Goal: Task Accomplishment & Management: Use online tool/utility

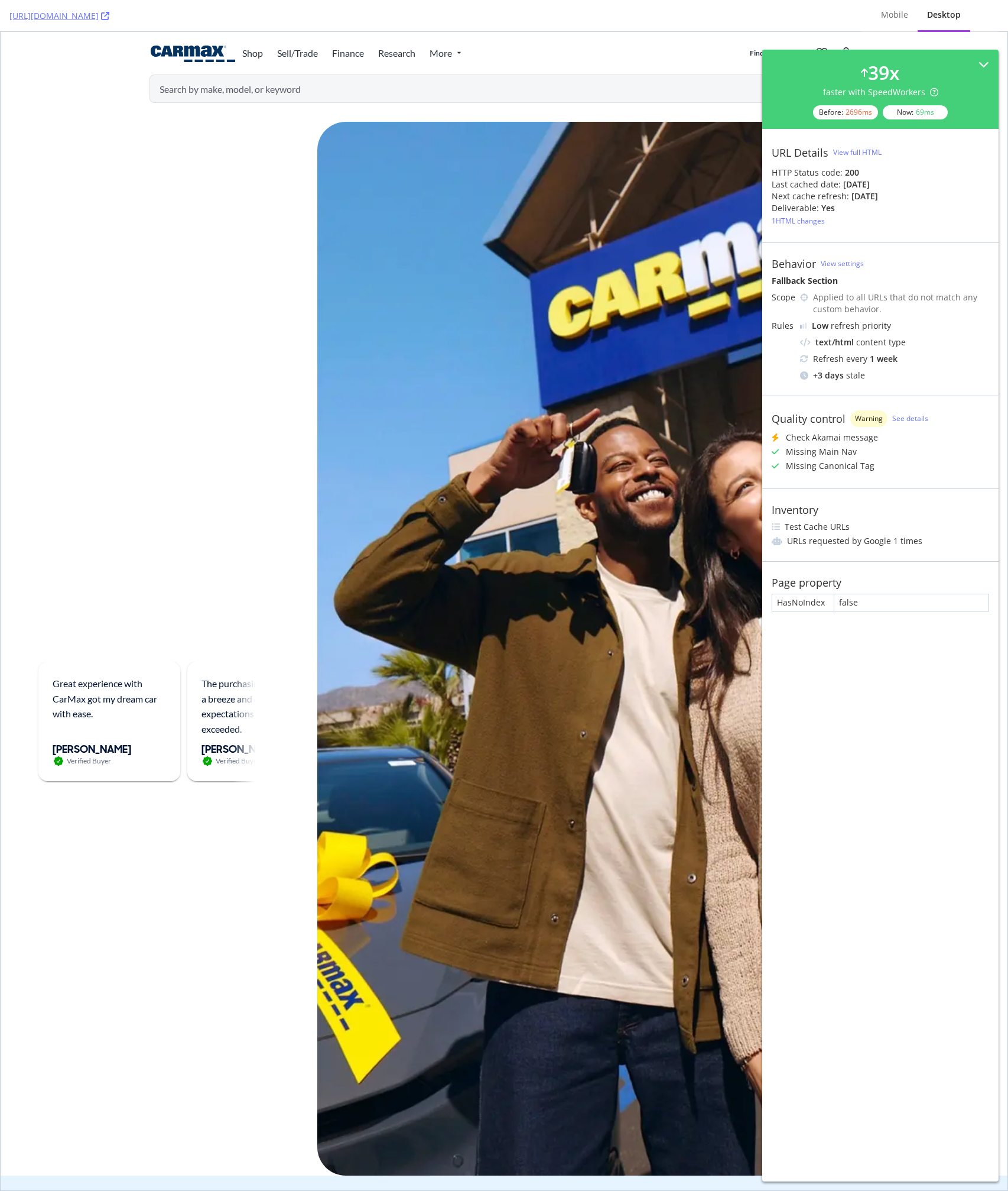
click at [207, 400] on div "So, why CarMax? So, why CarMax? It's the way car buying should be It's the way …" at bounding box center [154, 648] width 232 height 1053
click at [984, 69] on icon at bounding box center [983, 66] width 10 height 10
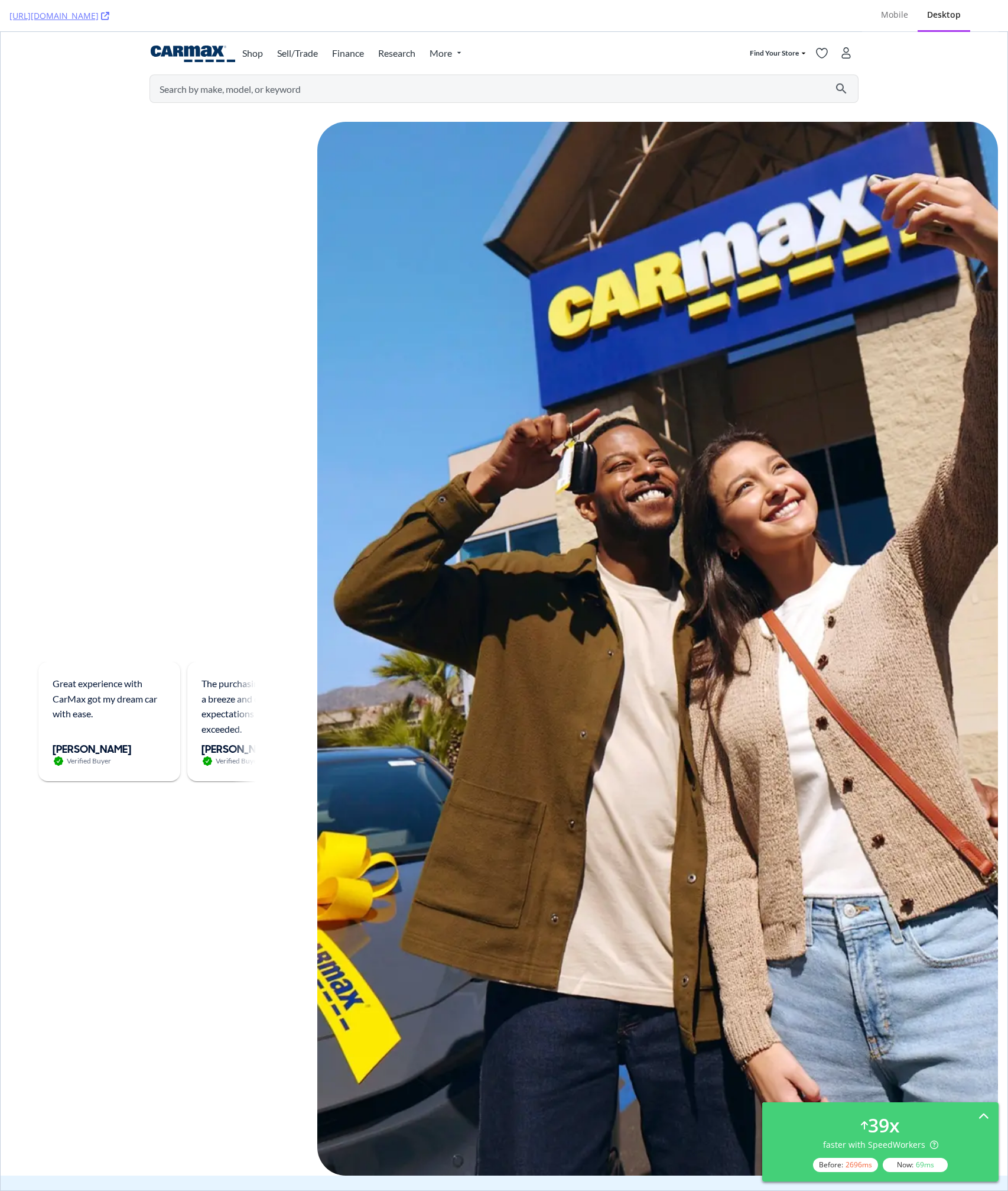
click at [211, 522] on div "why" at bounding box center [173, 533] width 106 height 55
click at [177, 336] on div "So, why CarMax? So, why CarMax? It's the way car buying should be It's the way …" at bounding box center [154, 648] width 232 height 1053
click at [204, 334] on div "So, why CarMax? So, why CarMax? It's the way car buying should be It's the way …" at bounding box center [154, 648] width 232 height 1053
click at [186, 248] on div "So, why CarMax? So, why CarMax? It's the way car buying should be It's the way …" at bounding box center [154, 648] width 232 height 1053
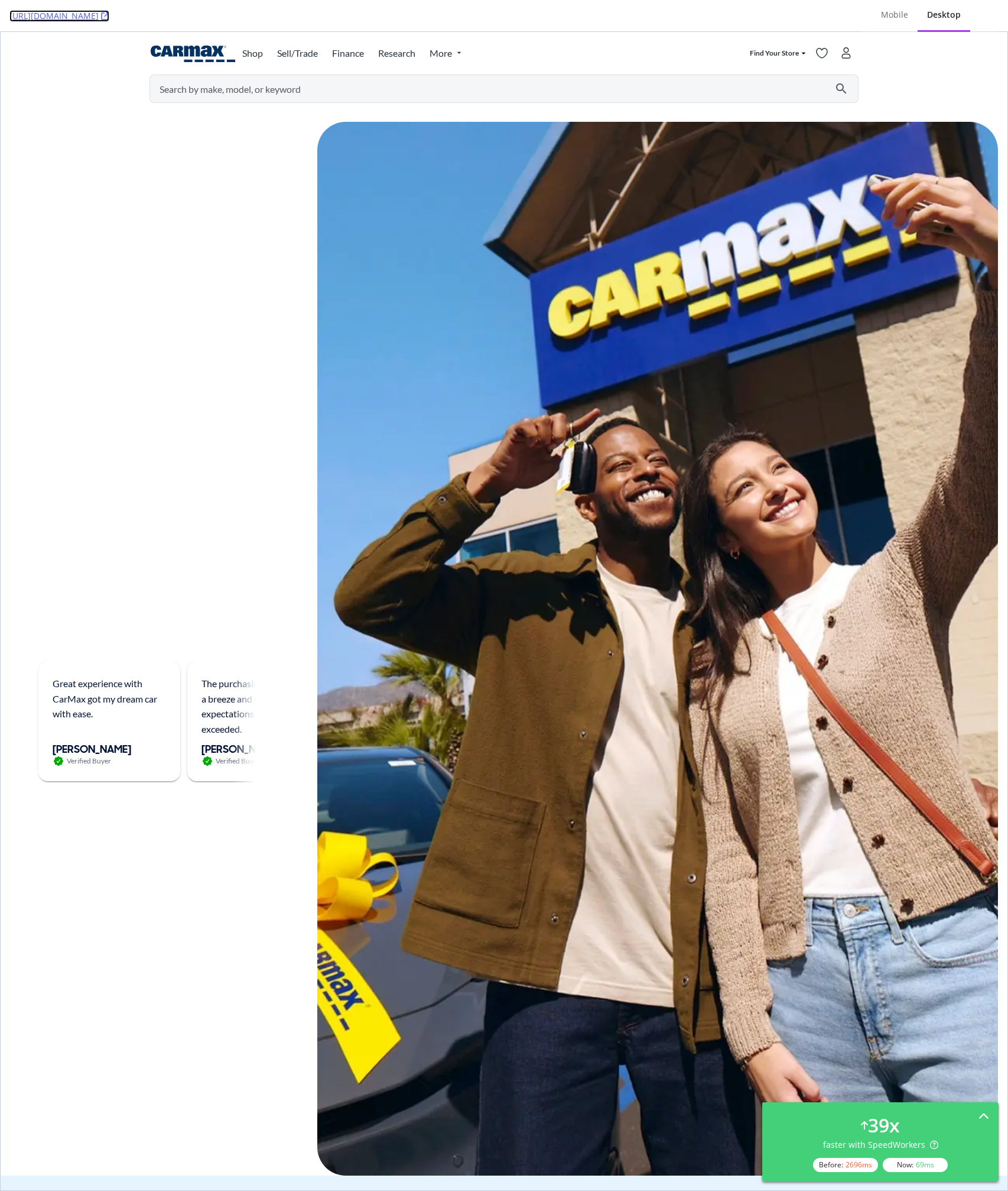
click at [109, 14] on link "https://www.carmax.com/why-carmax/" at bounding box center [59, 16] width 100 height 12
click at [271, 403] on div "So, why CarMax? So, why CarMax? It's the way car buying should be It's the way …" at bounding box center [504, 643] width 1007 height 1063
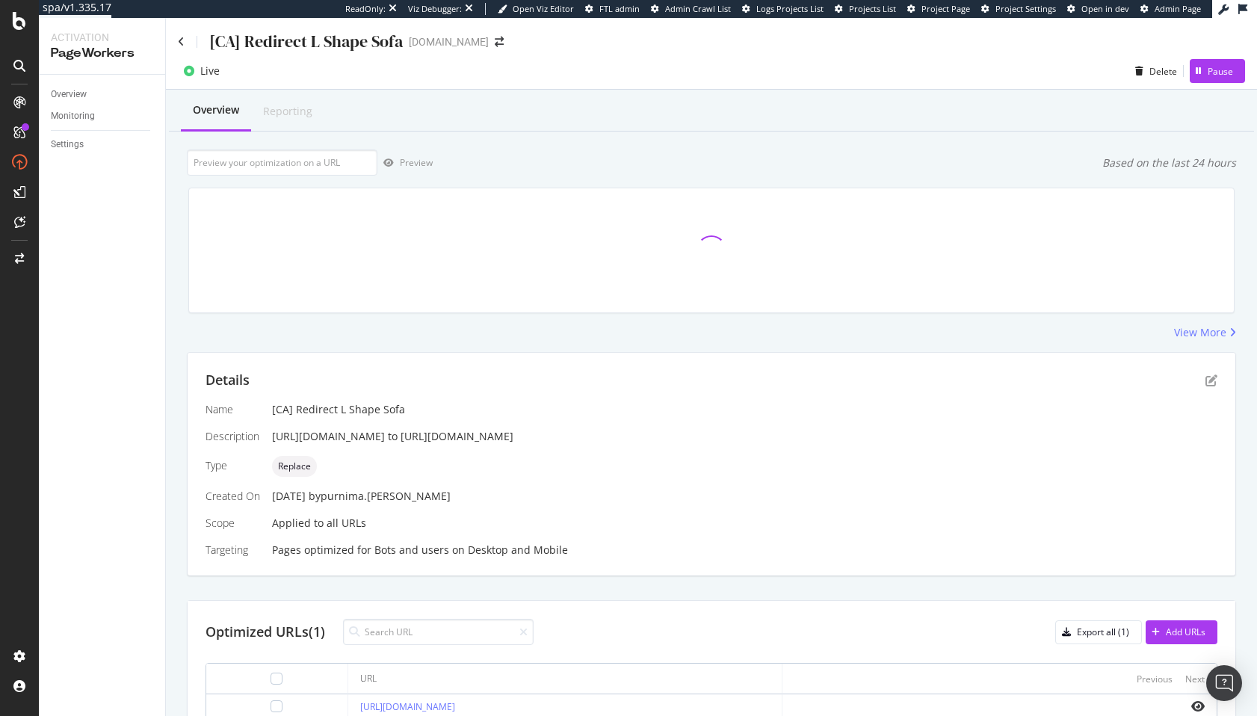
click at [404, 438] on div "https://www.castlery.com/ca/l-shape-couch to https://www.castlery.com/ca/sofas/…" at bounding box center [744, 436] width 945 height 15
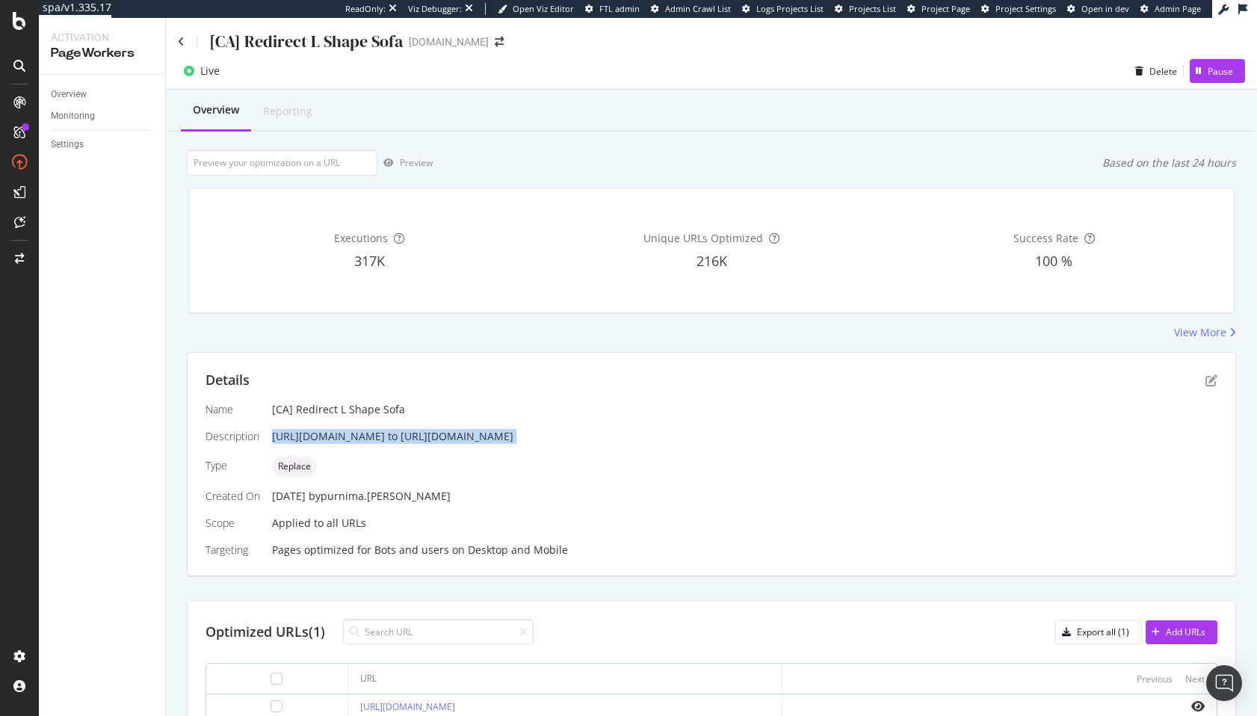
copy div "https://www.castlery.com/ca/l-shape-couch to https://www.castlery.com/ca/sofas/…"
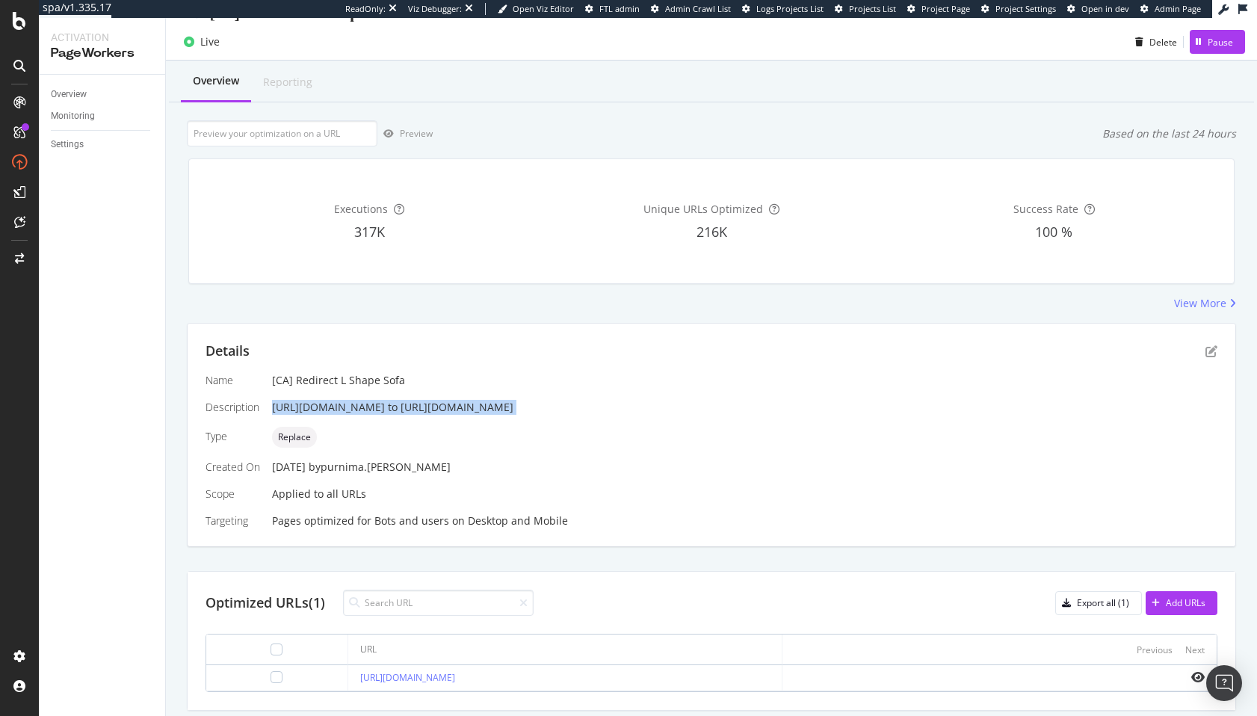
scroll to position [76, 0]
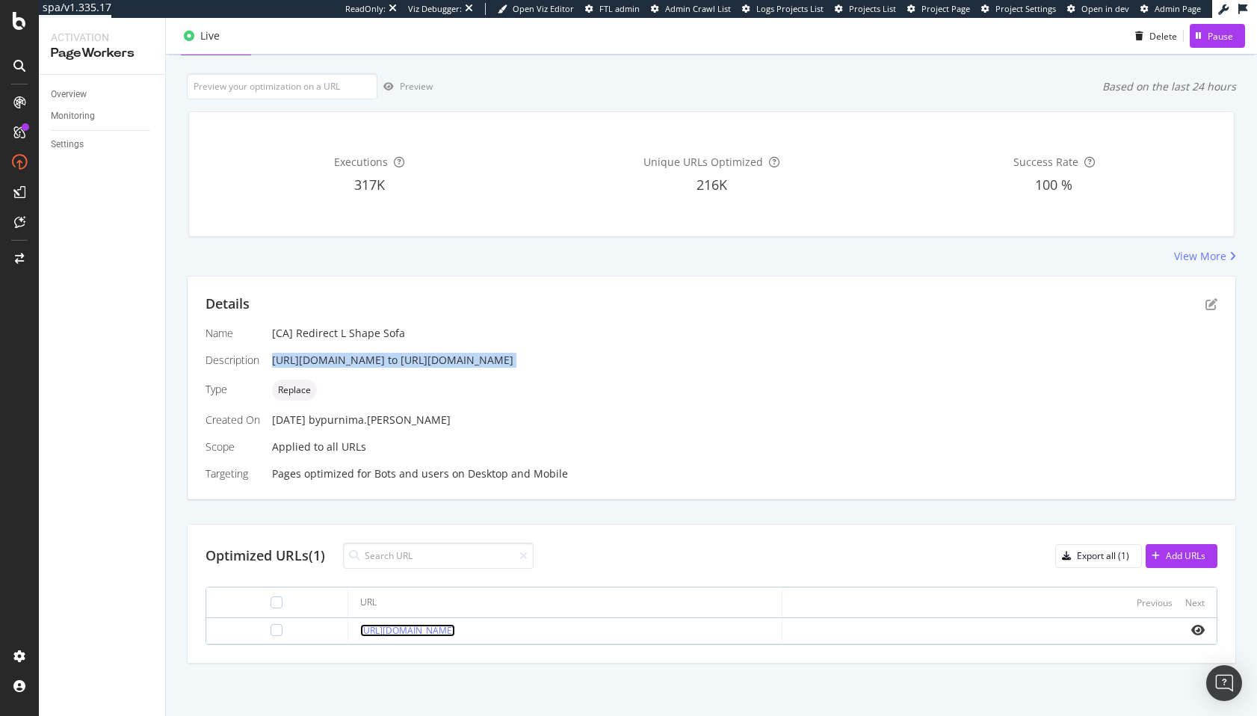
copy link "https://www.castlery.com/ca/l-shape-couch"
click at [484, 386] on div "Replace" at bounding box center [744, 389] width 945 height 21
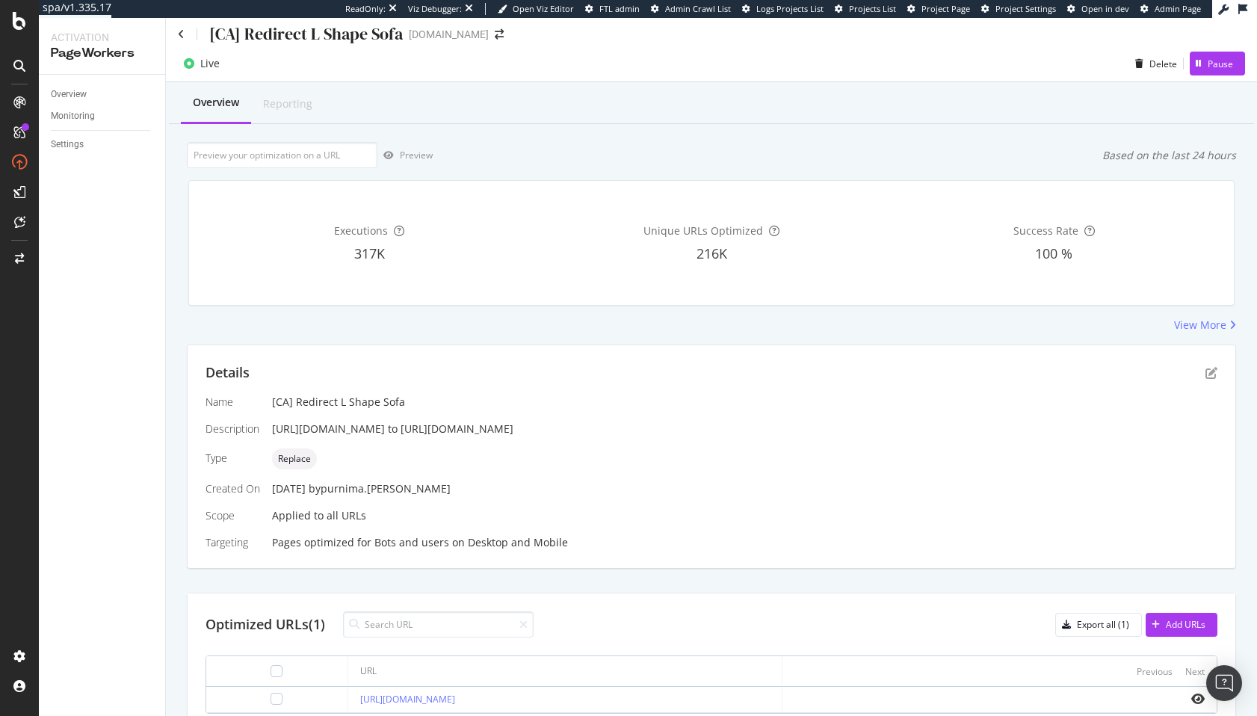
scroll to position [0, 0]
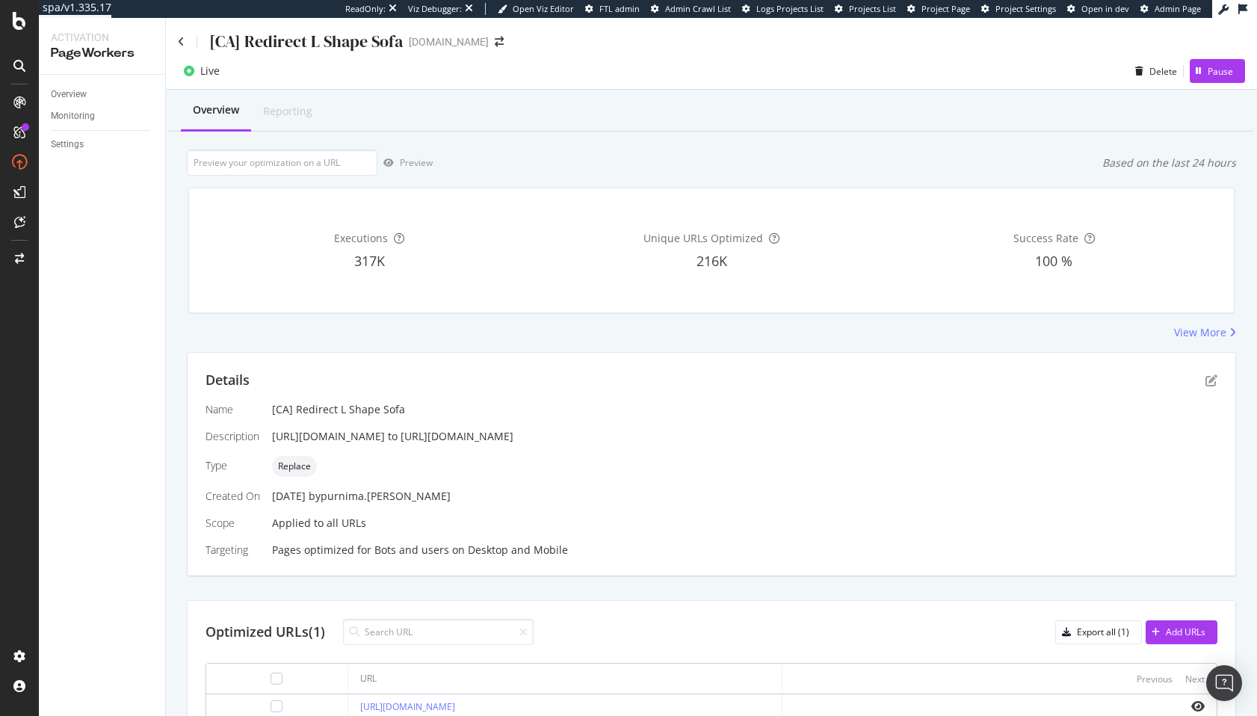
click at [1045, 358] on div "Details Name [CA] Redirect L Shape Sofa Description https://www.castlery.com/ca…" at bounding box center [711, 464] width 1047 height 223
click at [1222, 365] on div "Details Name [CA] Redirect L Shape Sofa Description https://www.castlery.com/ca…" at bounding box center [711, 464] width 1047 height 223
click at [1208, 382] on icon "pen-to-square" at bounding box center [1211, 380] width 12 height 12
click at [1215, 382] on icon "pen-to-square" at bounding box center [1211, 380] width 12 height 12
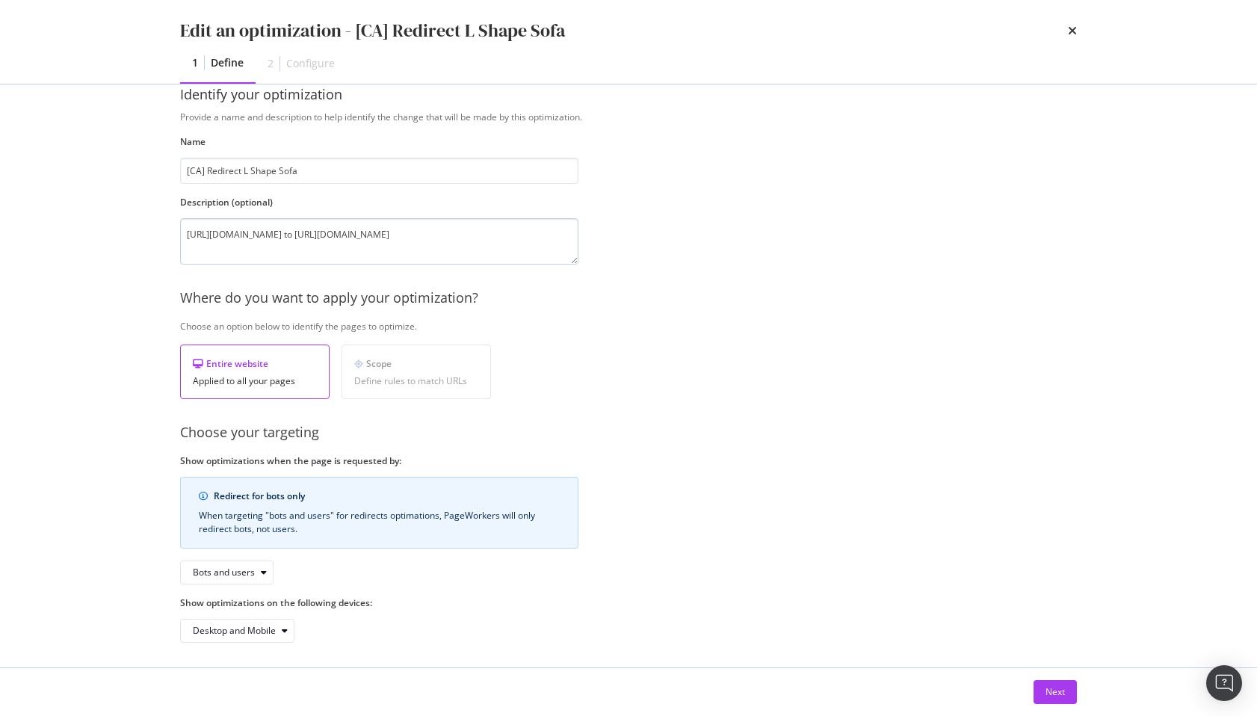
scroll to position [34, 0]
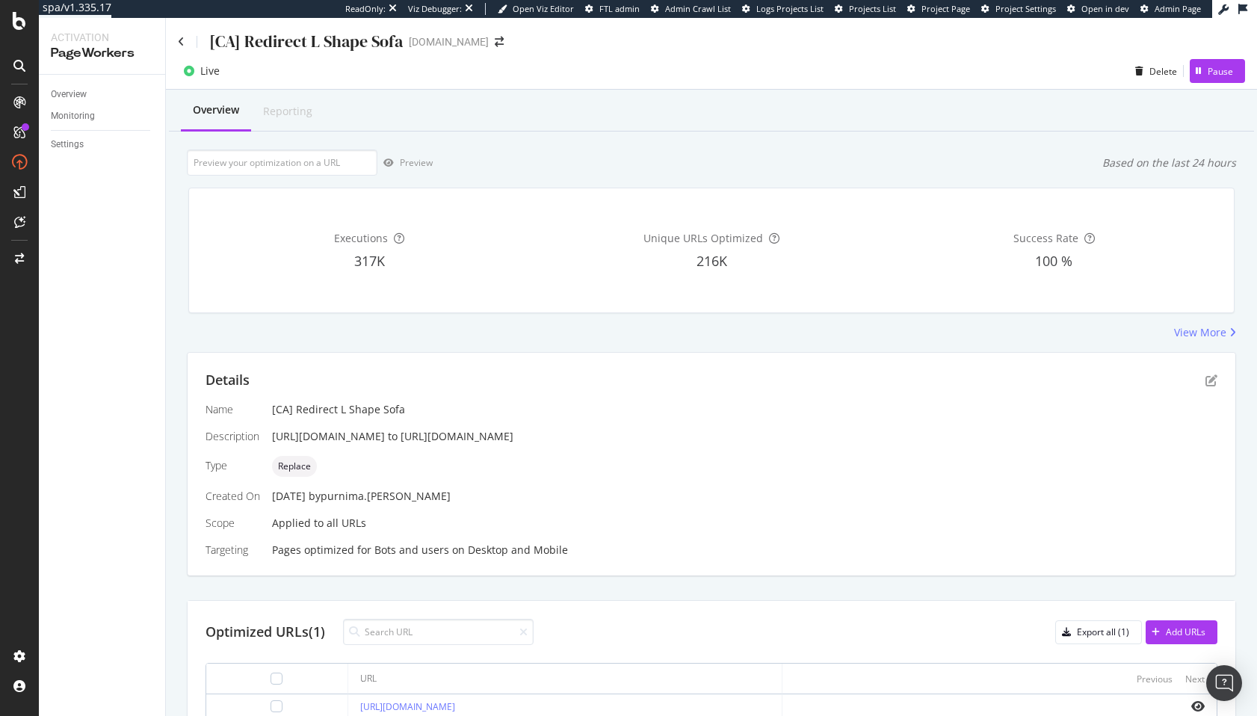
click at [631, 338] on div "View More" at bounding box center [711, 332] width 1049 height 15
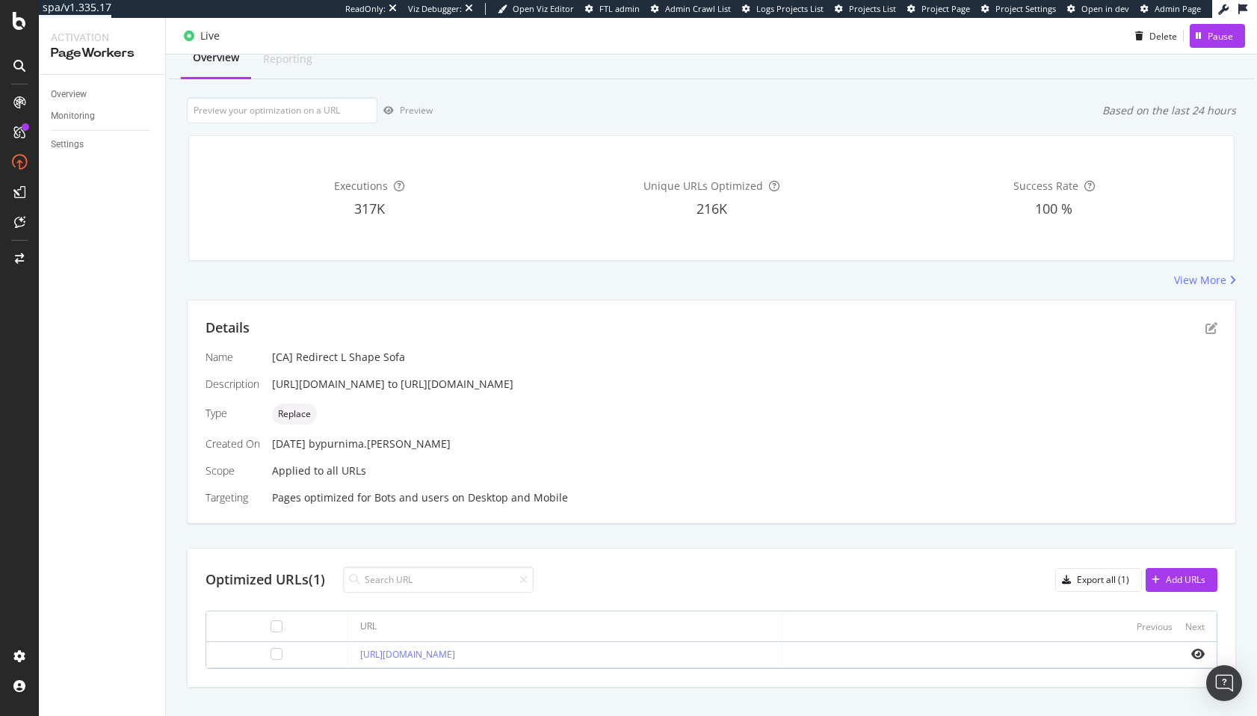
scroll to position [76, 0]
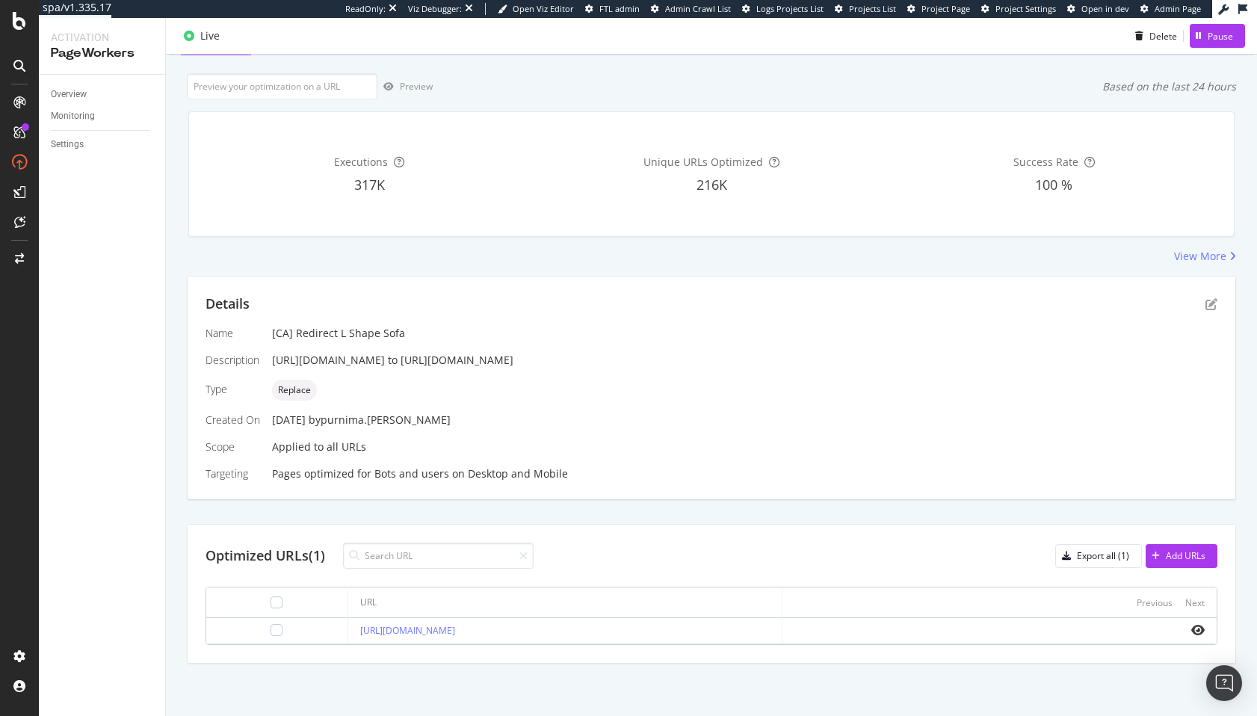
click at [722, 558] on div "Optimized URLs (1) Export all (1) Add URLs" at bounding box center [710, 555] width 1011 height 26
click at [778, 563] on div "Optimized URLs (1) Export all (1) Add URLs" at bounding box center [710, 555] width 1011 height 26
click at [315, 447] on div "Name [CA] Redirect L Shape Sofa Description https://www.castlery.com/ca/l-shape…" at bounding box center [710, 403] width 1011 height 155
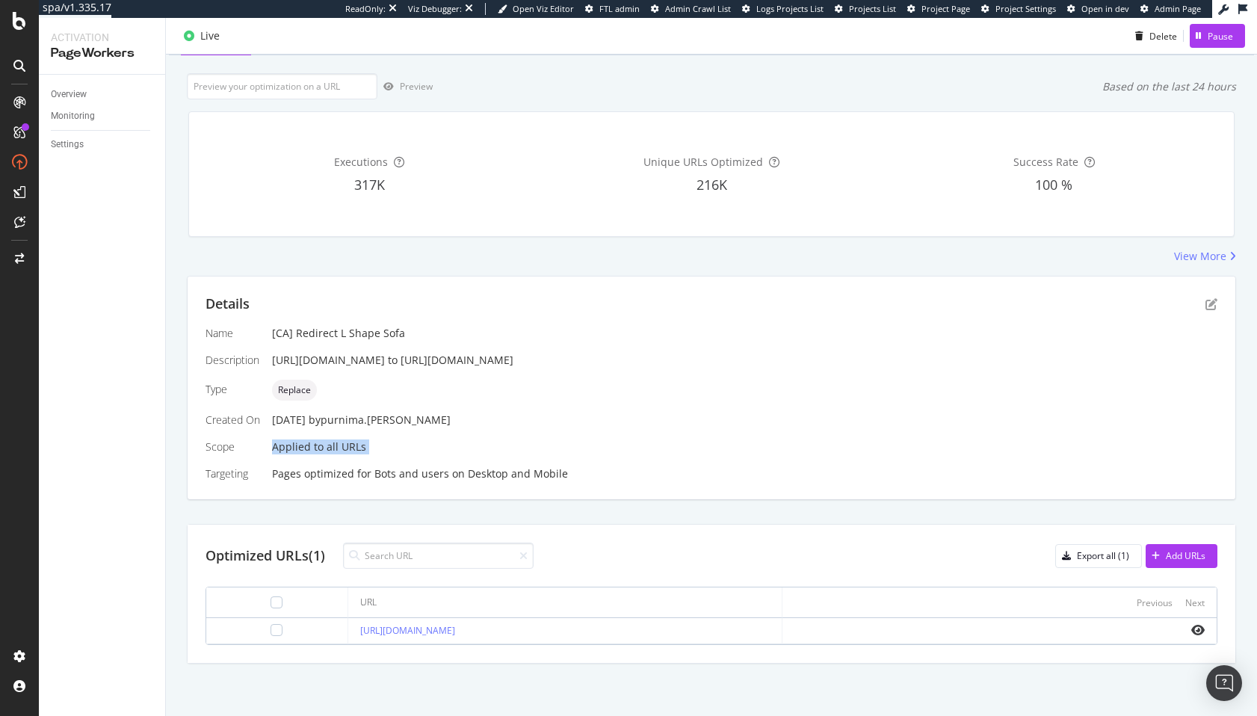
click at [315, 447] on div "Name [CA] Redirect L Shape Sofa Description https://www.castlery.com/ca/l-shape…" at bounding box center [710, 403] width 1011 height 155
click at [305, 450] on div "Name [CA] Redirect L Shape Sofa Description https://www.castlery.com/ca/l-shape…" at bounding box center [710, 403] width 1011 height 155
click at [310, 449] on div "Name [CA] Redirect L Shape Sofa Description https://www.castlery.com/ca/l-shape…" at bounding box center [710, 403] width 1011 height 155
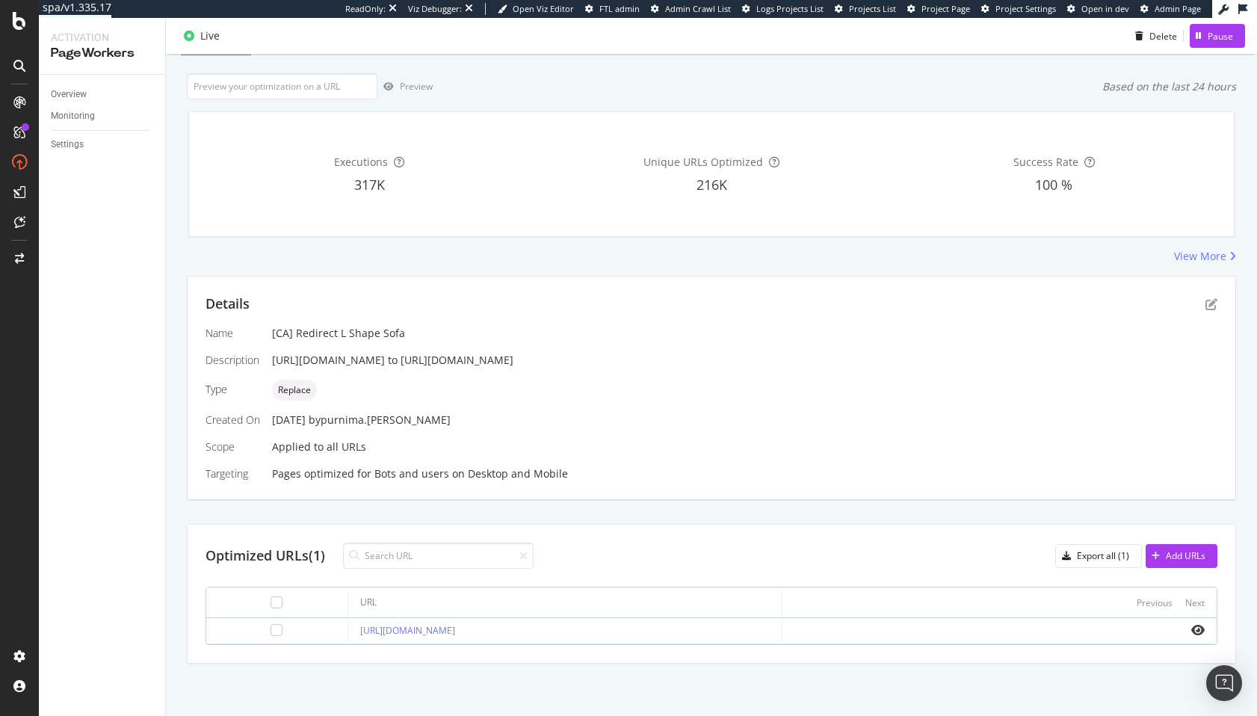
click at [1209, 294] on div "Details" at bounding box center [710, 303] width 1011 height 19
click at [1208, 298] on icon "pen-to-square" at bounding box center [1211, 304] width 12 height 12
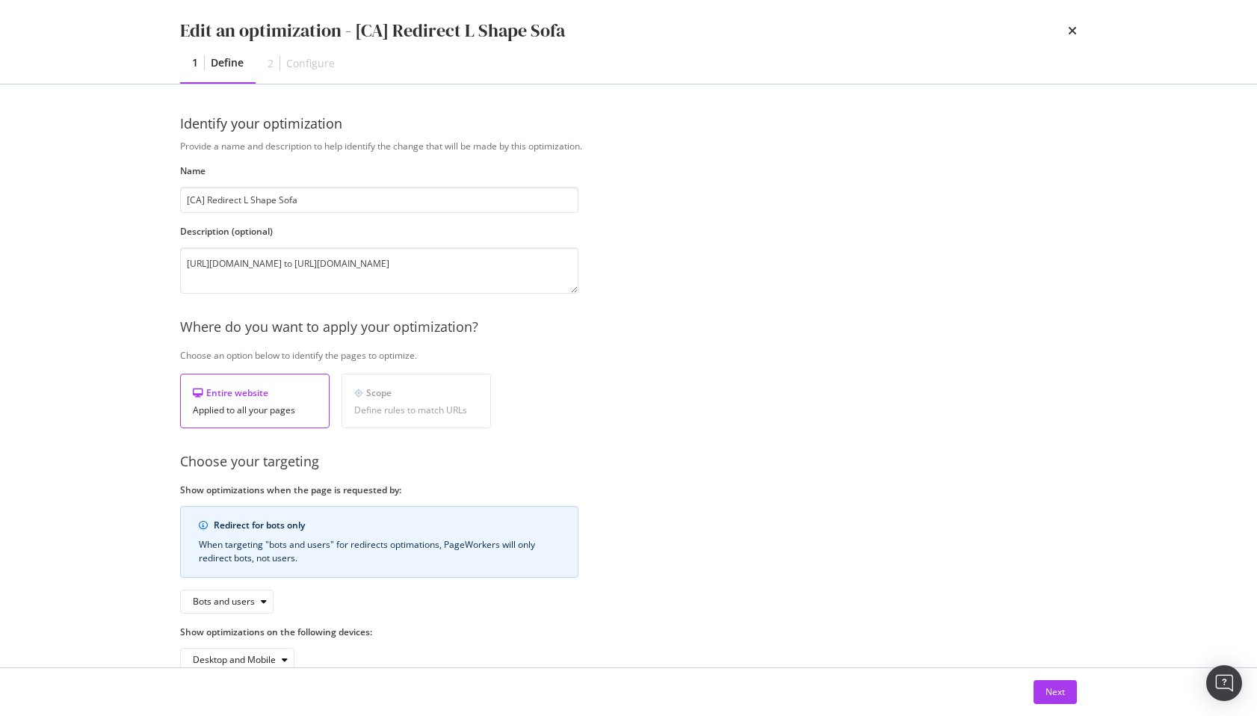
scroll to position [34, 0]
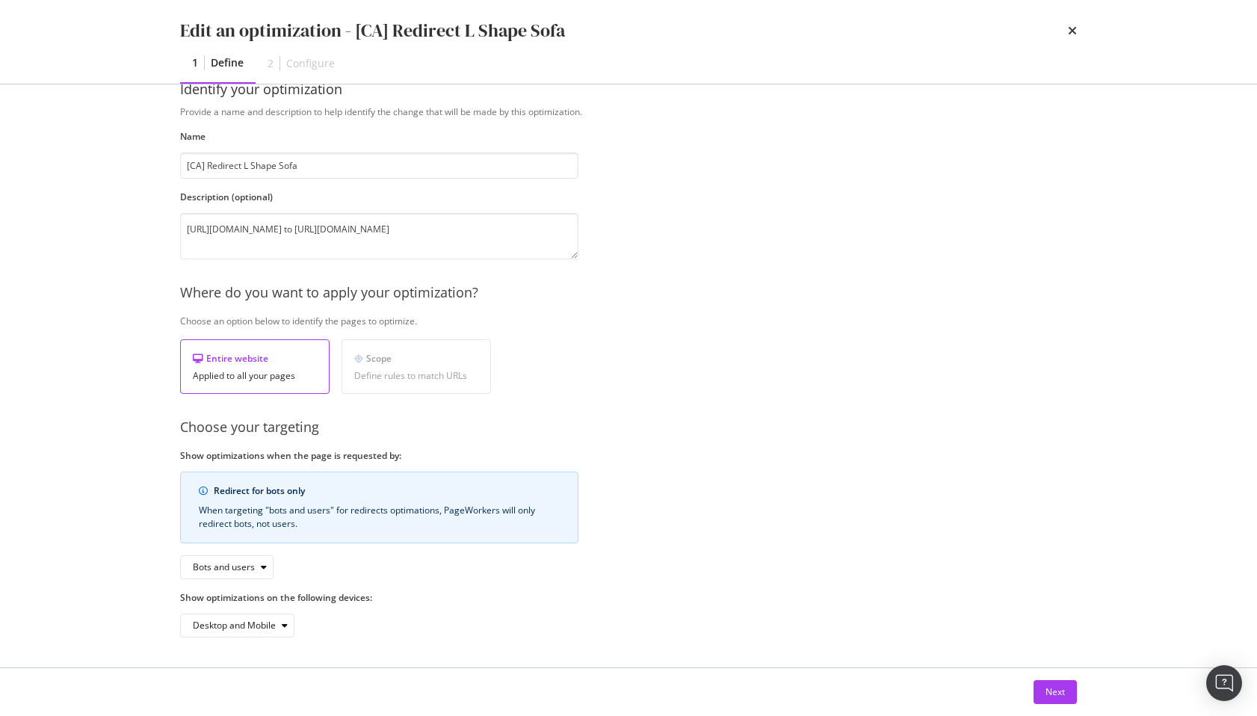
click at [406, 362] on div "Scope" at bounding box center [416, 358] width 124 height 13
click at [406, 364] on div "Scope Define rules to match URLs" at bounding box center [415, 366] width 149 height 55
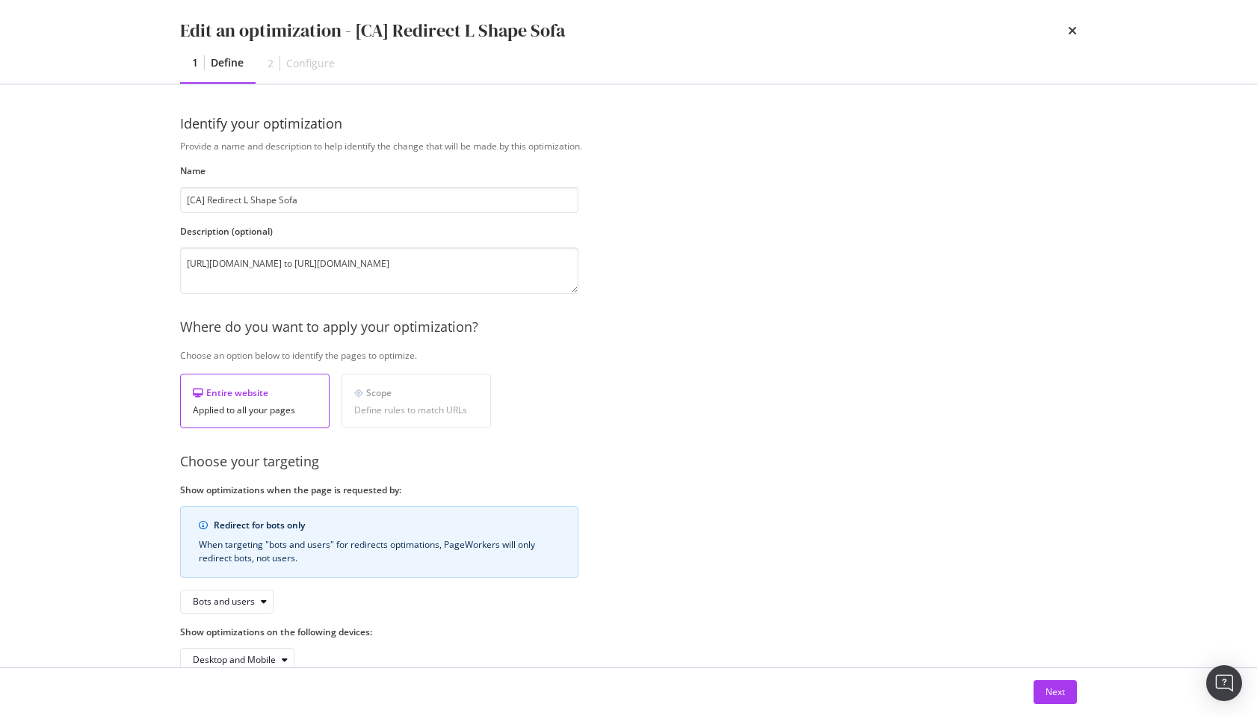
click at [717, 498] on div "Provide a name and description to help identify the change that will be made by…" at bounding box center [628, 406] width 896 height 532
click at [1060, 693] on div "Next" at bounding box center [1054, 691] width 19 height 13
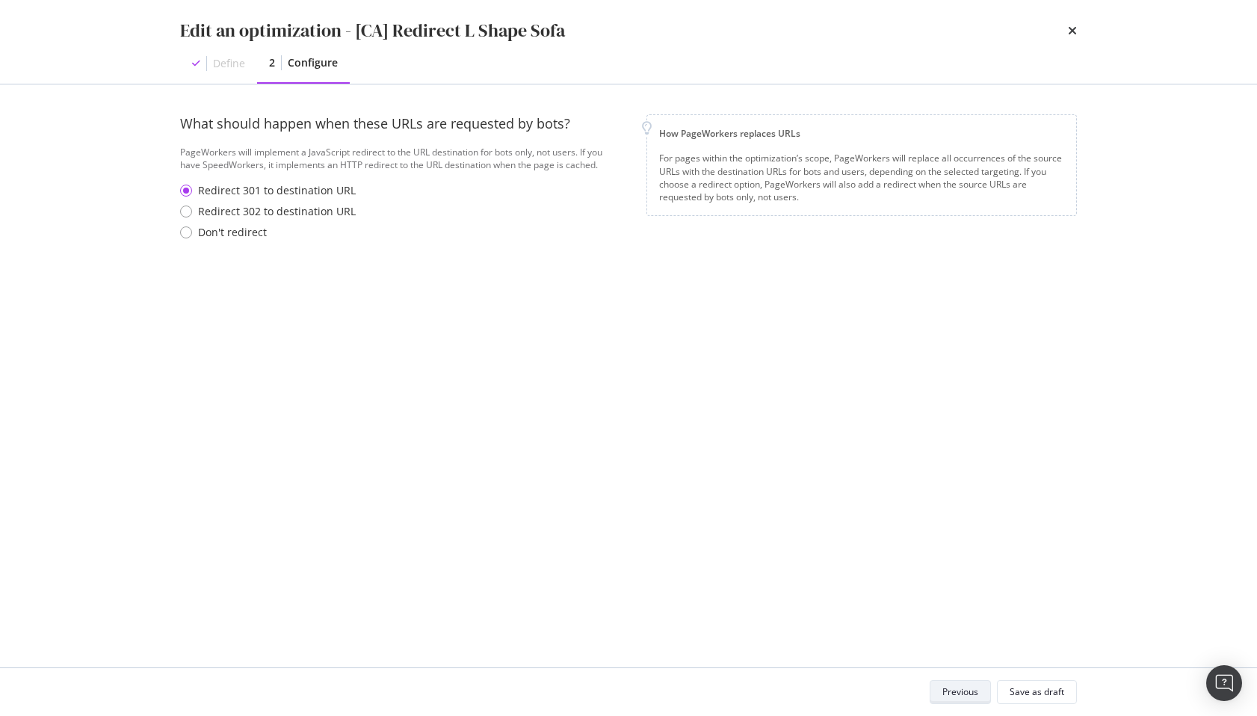
click at [954, 696] on div "Previous" at bounding box center [960, 691] width 36 height 13
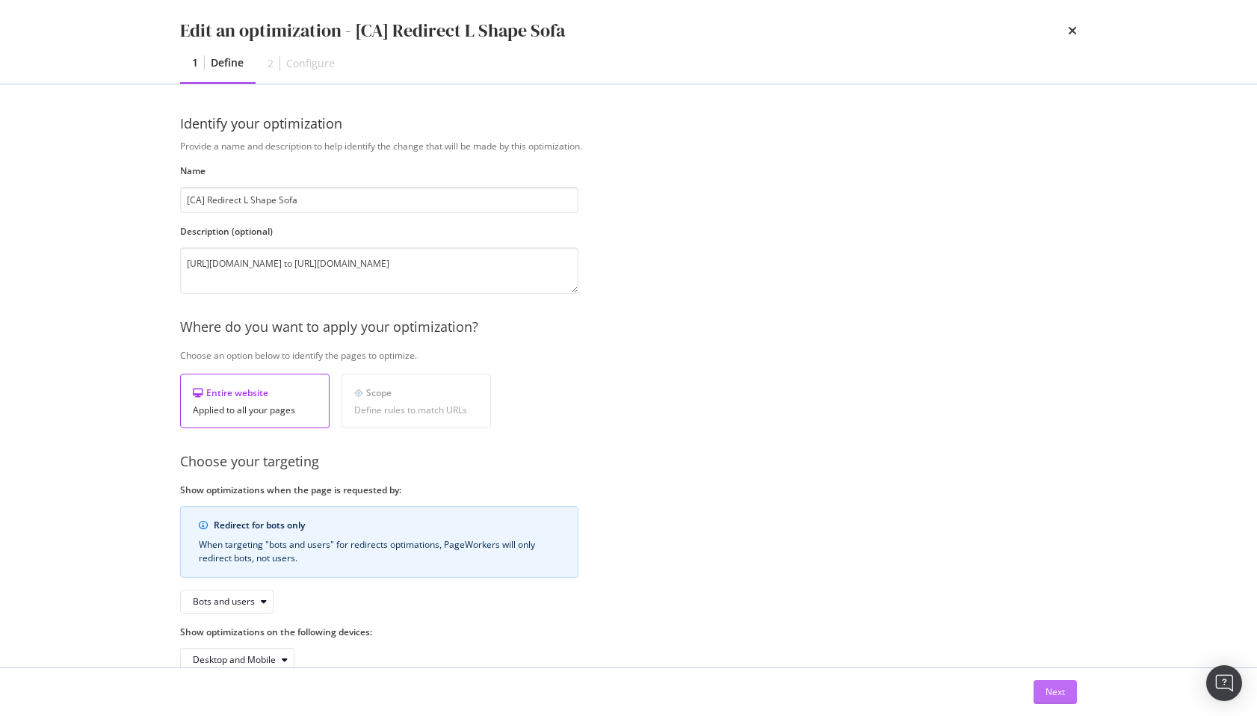
click at [1050, 687] on div "Next" at bounding box center [1054, 691] width 19 height 13
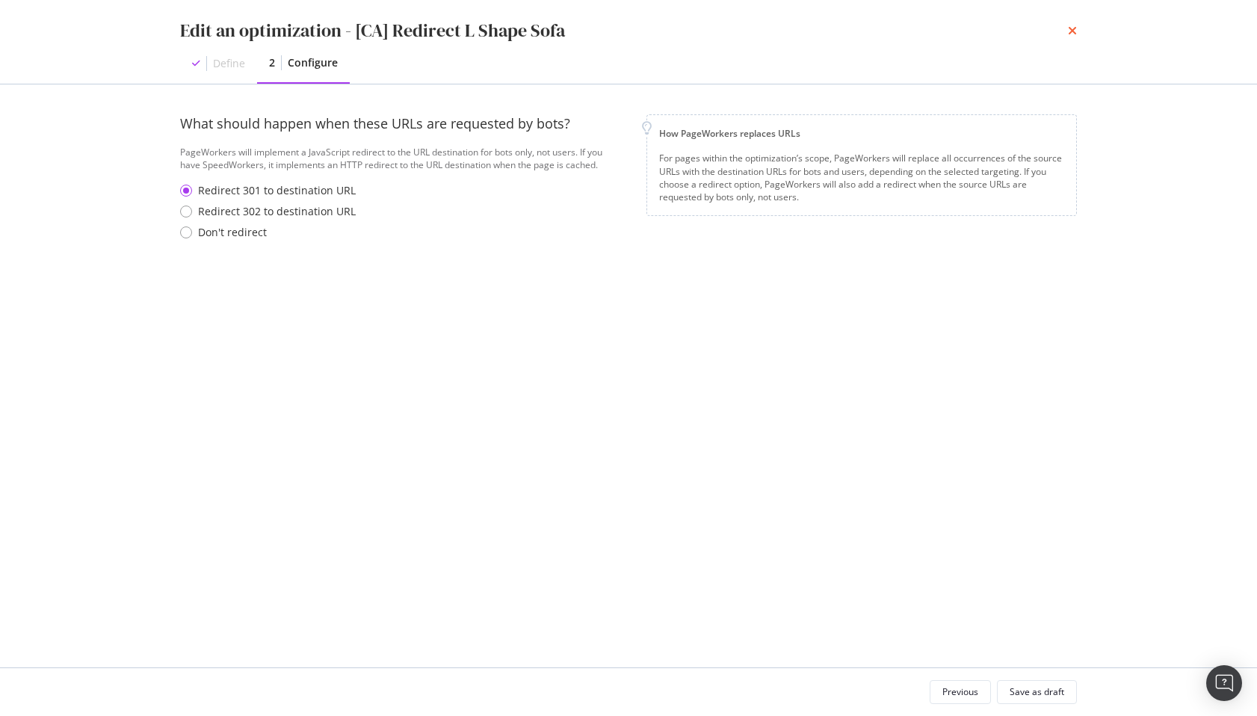
click at [1073, 26] on icon "times" at bounding box center [1072, 31] width 9 height 12
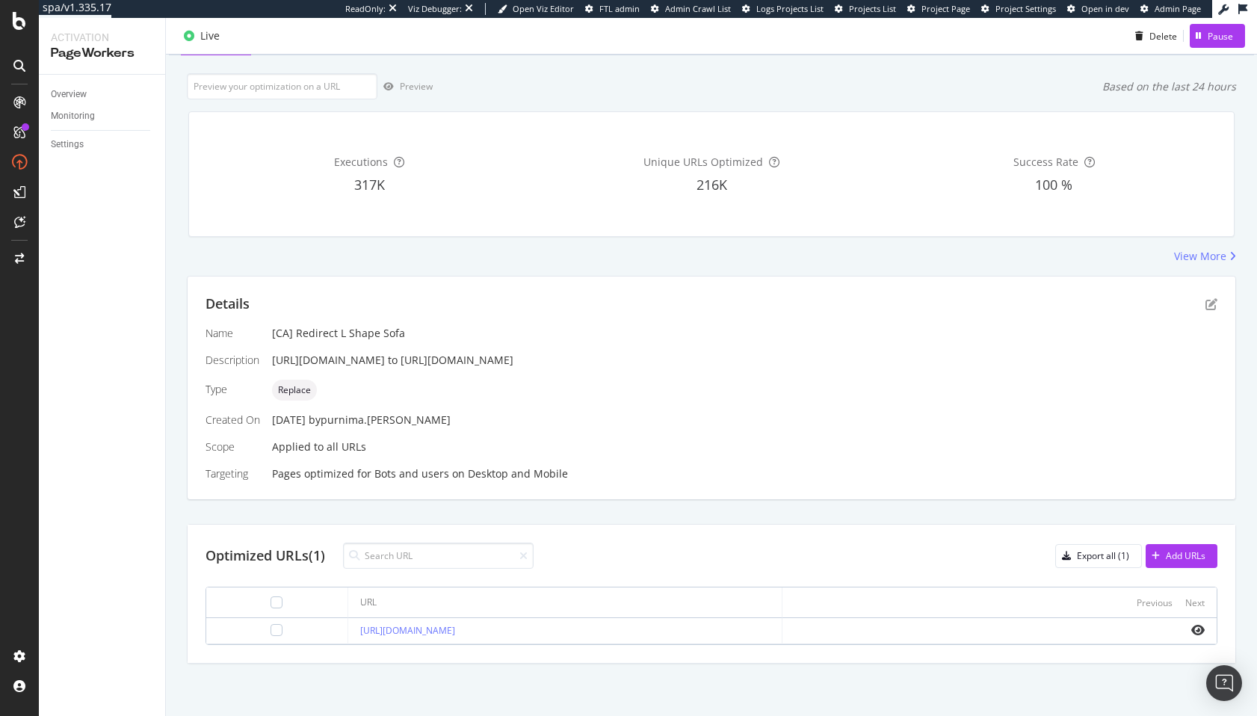
click at [754, 365] on div "https://www.castlery.com/ca/l-shape-couch to https://www.castlery.com/ca/sofas/…" at bounding box center [744, 360] width 945 height 15
click at [792, 441] on div "Name [CA] Redirect L Shape Sofa Description https://www.castlery.com/ca/l-shape…" at bounding box center [710, 403] width 1011 height 155
click at [754, 451] on div "Name [CA] Redirect L Shape Sofa Description https://www.castlery.com/ca/l-shape…" at bounding box center [710, 403] width 1011 height 155
click at [738, 456] on div "Name [CA] Redirect L Shape Sofa Description https://www.castlery.com/ca/l-shape…" at bounding box center [710, 403] width 1011 height 155
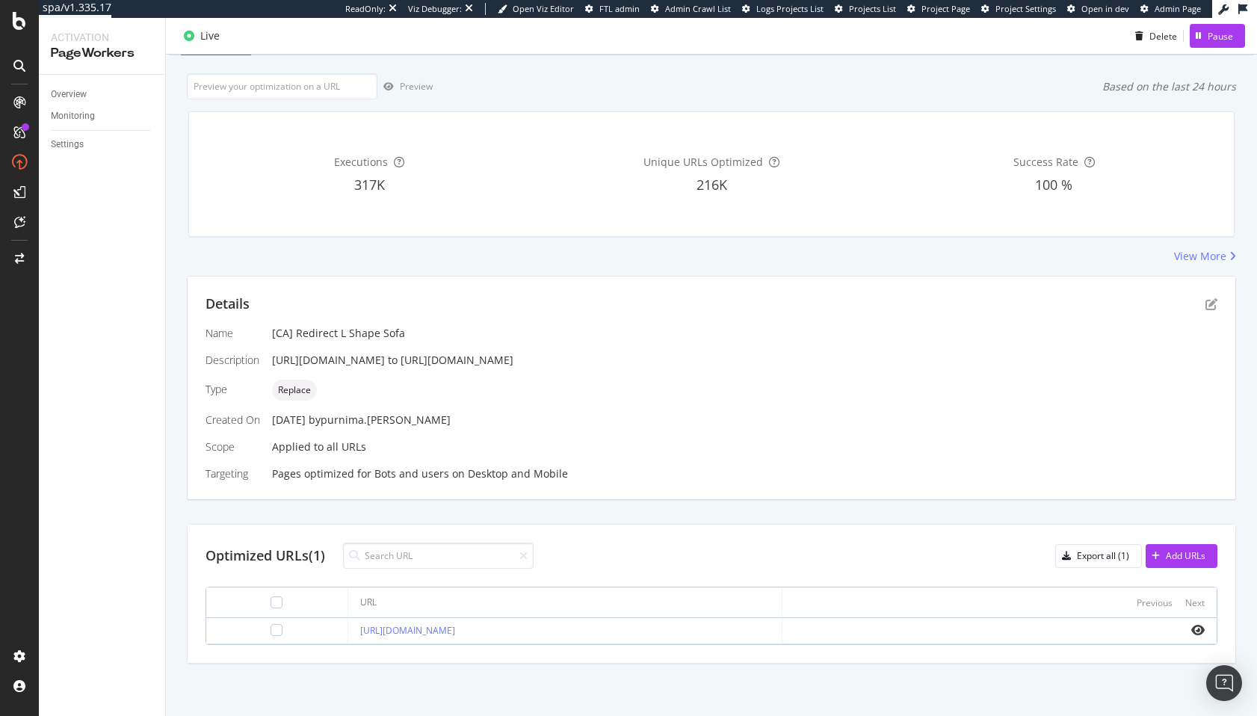
click at [738, 456] on div "Name [CA] Redirect L Shape Sofa Description https://www.castlery.com/ca/l-shape…" at bounding box center [710, 403] width 1011 height 155
click at [583, 512] on div "Details Name [CA] Redirect L Shape Sofa Description https://www.castlery.com/ca…" at bounding box center [711, 470] width 1049 height 388
drag, startPoint x: 1181, startPoint y: 555, endPoint x: 1182, endPoint y: 480, distance: 74.7
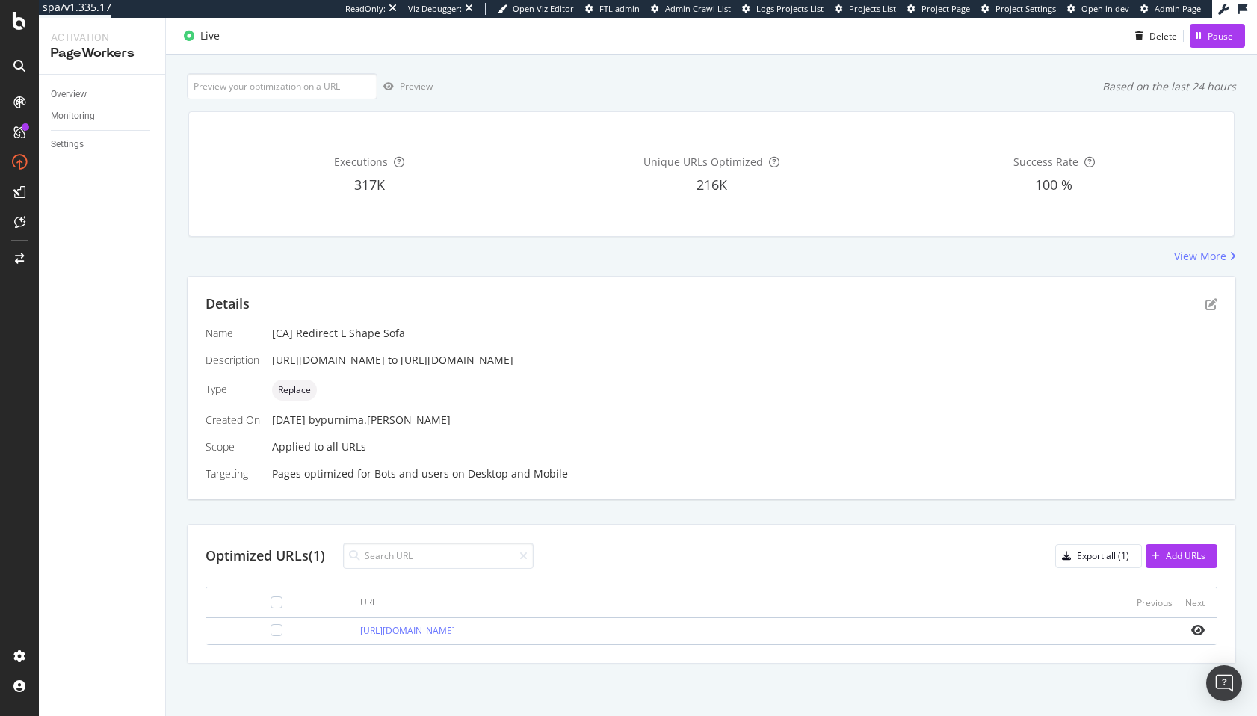
click at [1186, 490] on div "Details Name [CA] Redirect L Shape Sofa Description https://www.castlery.com/ca…" at bounding box center [711, 470] width 1049 height 388
click at [1209, 285] on div "Details Name [CA] Redirect L Shape Sofa Description https://www.castlery.com/ca…" at bounding box center [711, 387] width 1047 height 223
click at [1209, 313] on div "Details" at bounding box center [710, 303] width 1011 height 19
click at [1209, 306] on icon "pen-to-square" at bounding box center [1211, 304] width 12 height 12
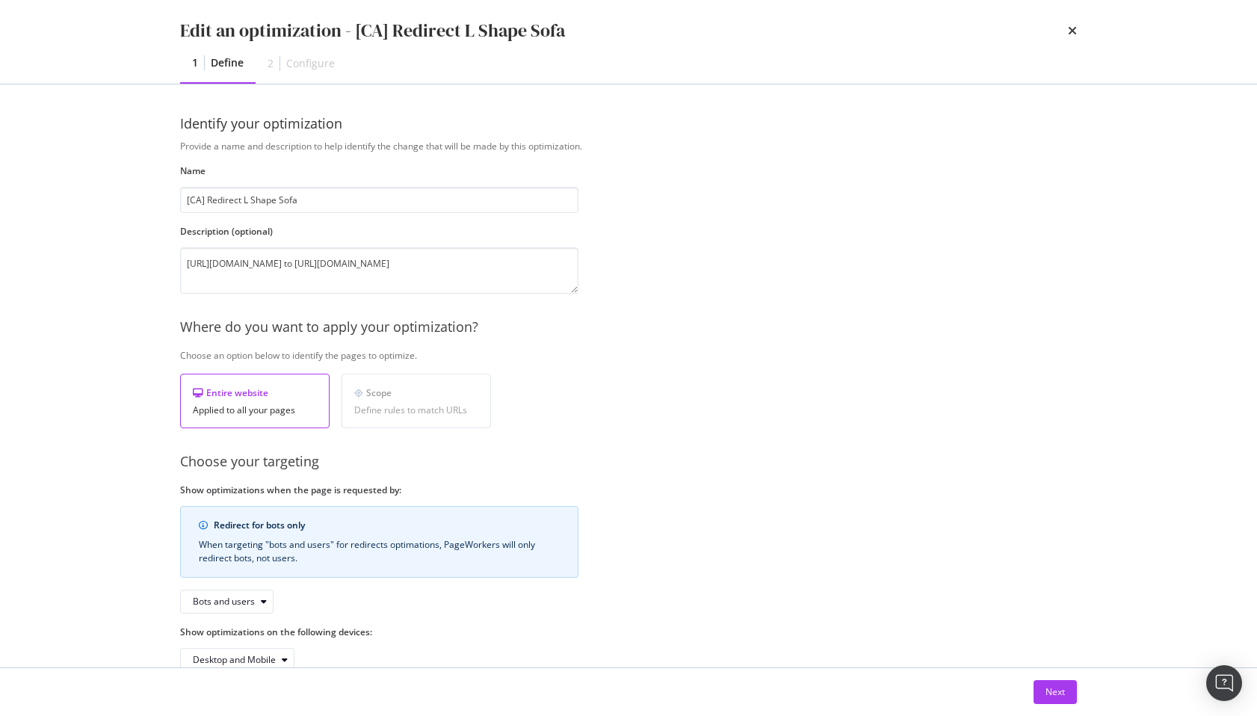
scroll to position [34, 0]
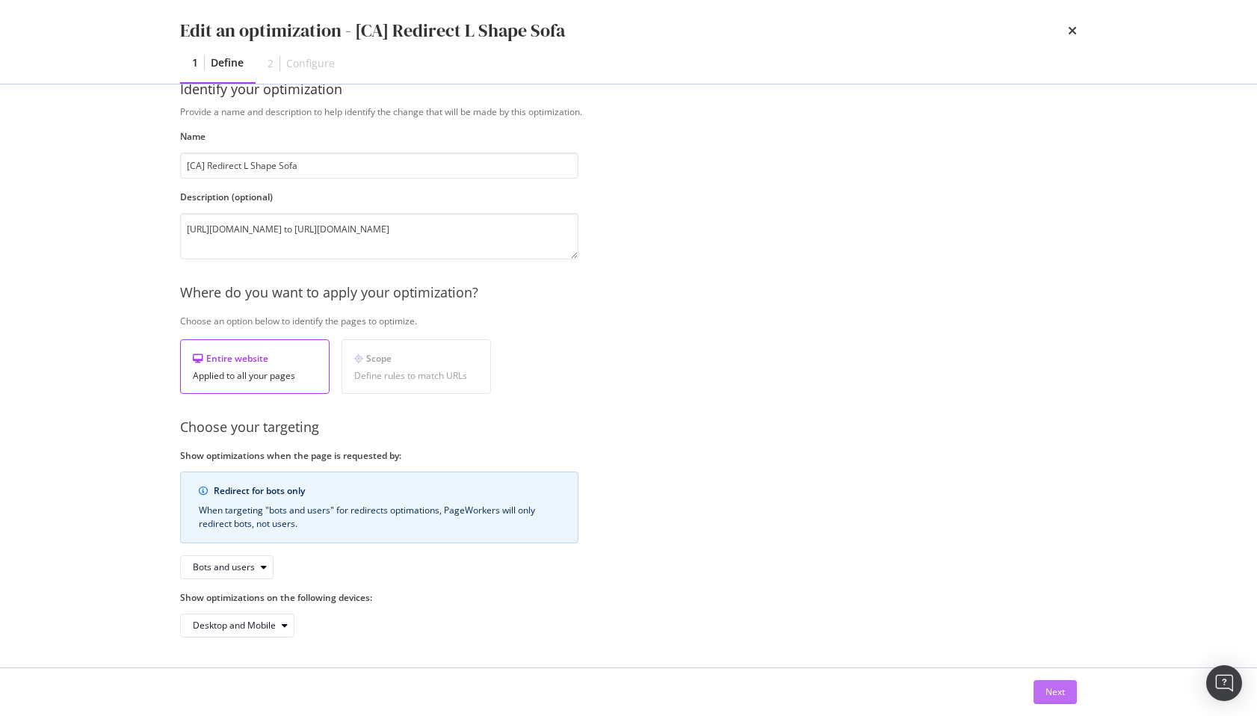
click at [1055, 690] on div "Next" at bounding box center [1054, 691] width 19 height 13
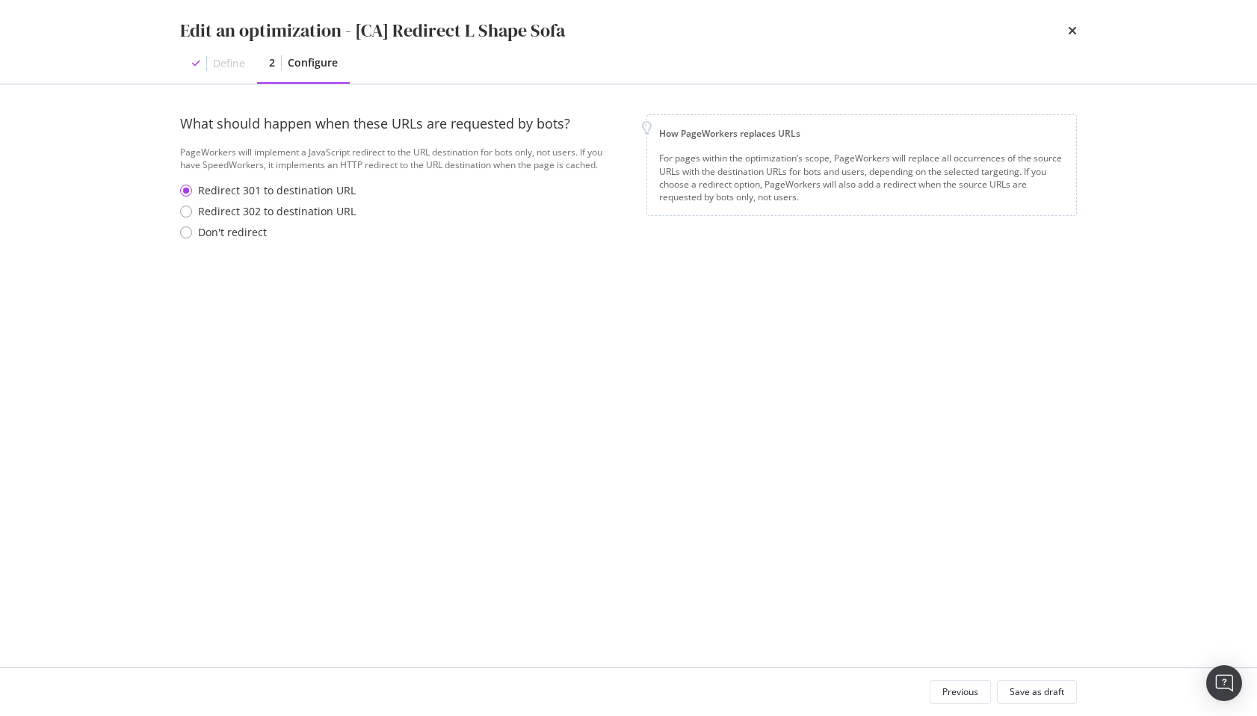
click at [806, 183] on div "For pages within the optimization’s scope, PageWorkers will replace all occurre…" at bounding box center [861, 178] width 405 height 52
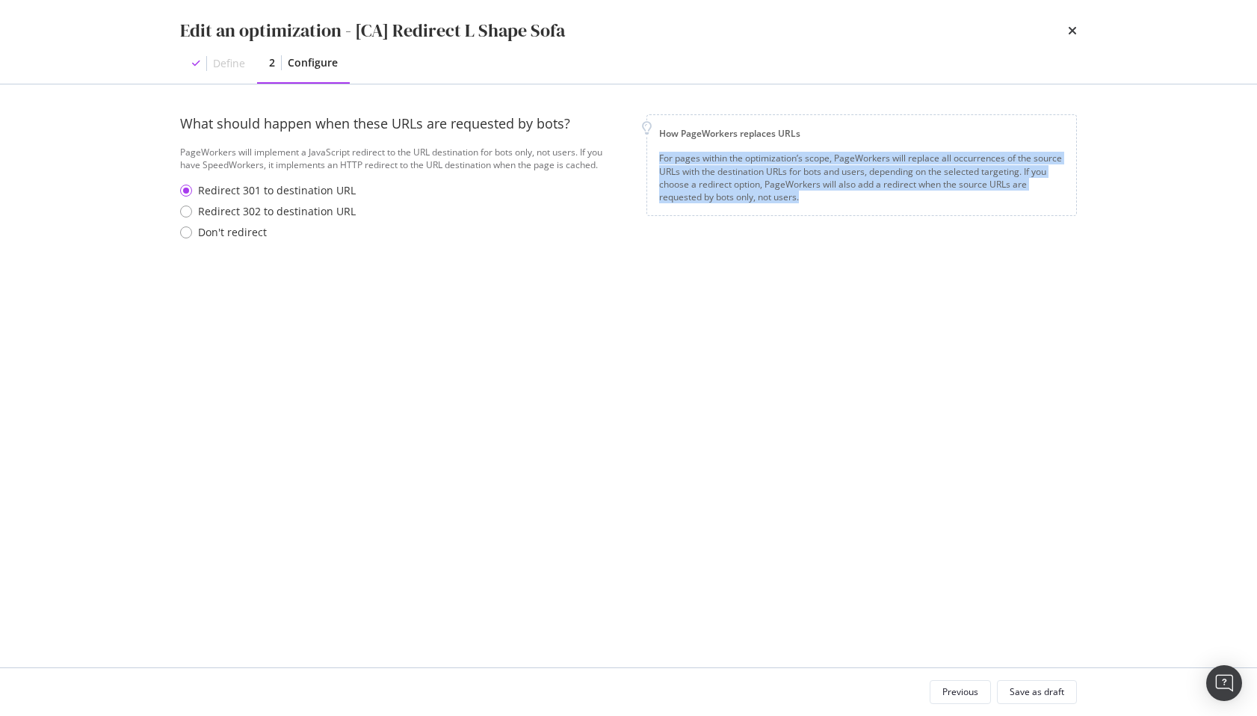
click at [806, 183] on div "For pages within the optimization’s scope, PageWorkers will replace all occurre…" at bounding box center [861, 178] width 405 height 52
click at [785, 188] on div "For pages within the optimization’s scope, PageWorkers will replace all occurre…" at bounding box center [861, 178] width 405 height 52
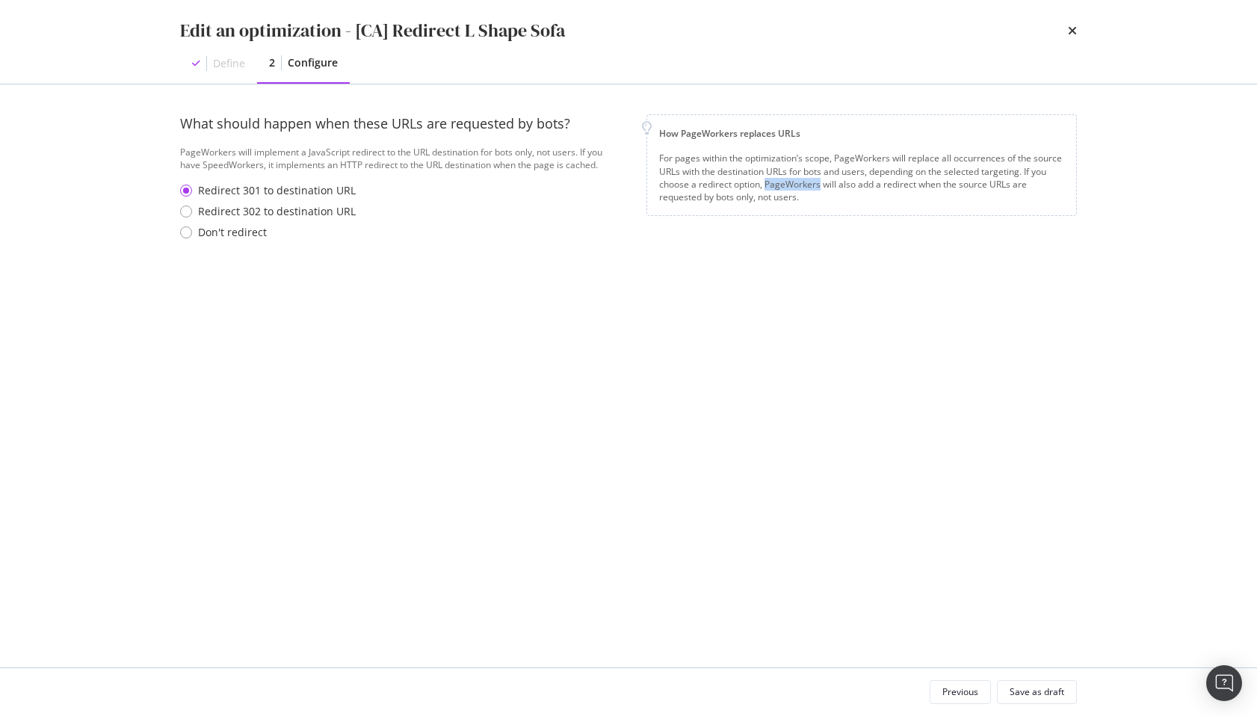
click at [785, 188] on div "For pages within the optimization’s scope, PageWorkers will replace all occurre…" at bounding box center [861, 178] width 405 height 52
click at [921, 173] on div "For pages within the optimization’s scope, PageWorkers will replace all occurre…" at bounding box center [861, 178] width 405 height 52
click at [888, 185] on div "For pages within the optimization’s scope, PageWorkers will replace all occurre…" at bounding box center [861, 178] width 405 height 52
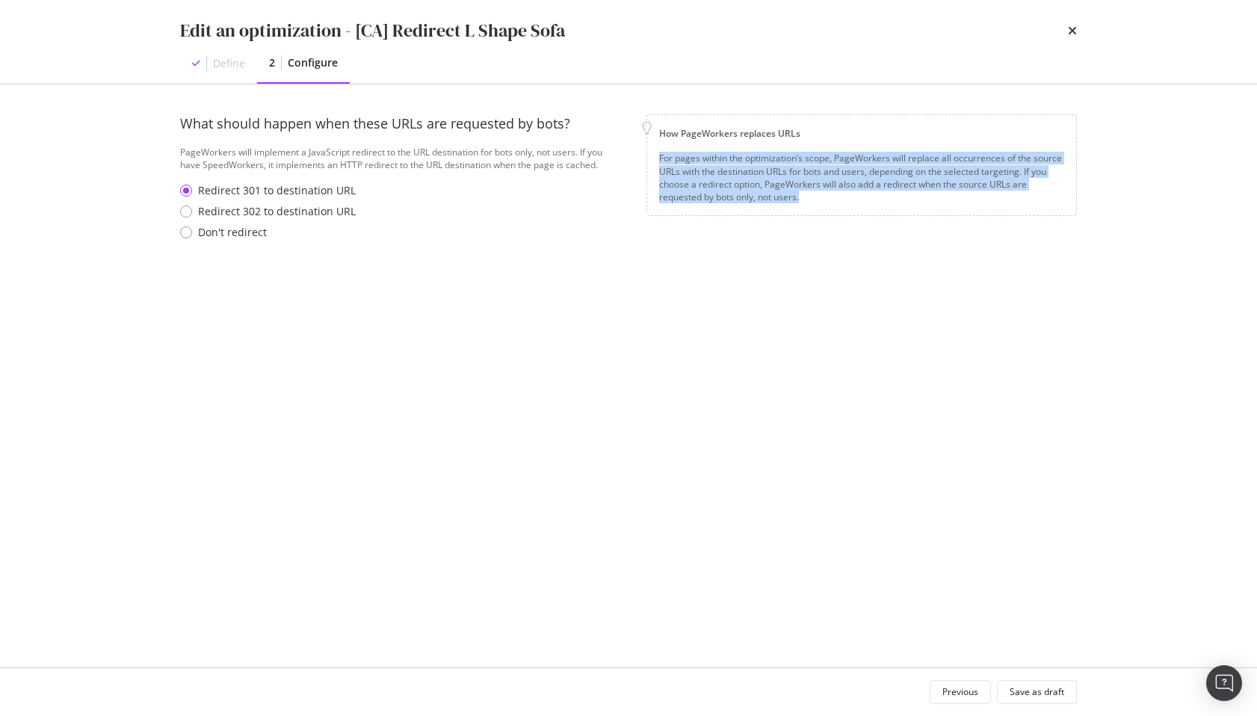
click at [888, 185] on div "For pages within the optimization’s scope, PageWorkers will replace all occurre…" at bounding box center [861, 178] width 405 height 52
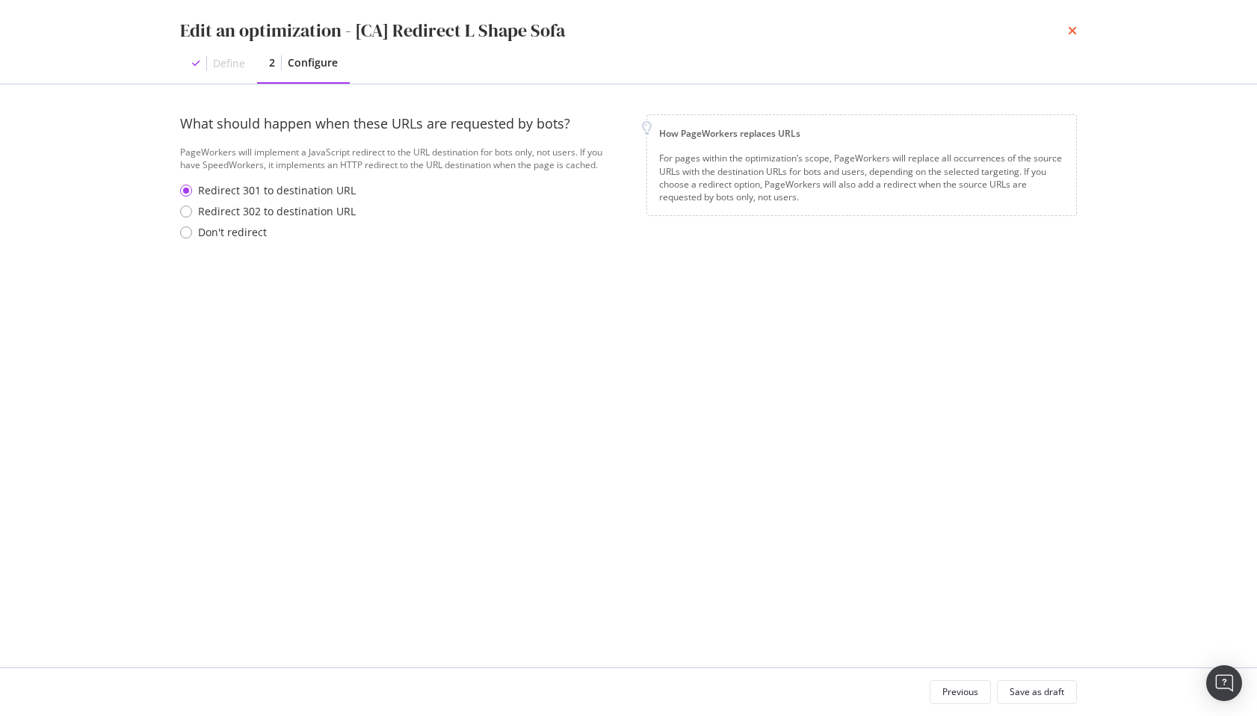
click at [1072, 31] on icon "times" at bounding box center [1072, 31] width 9 height 12
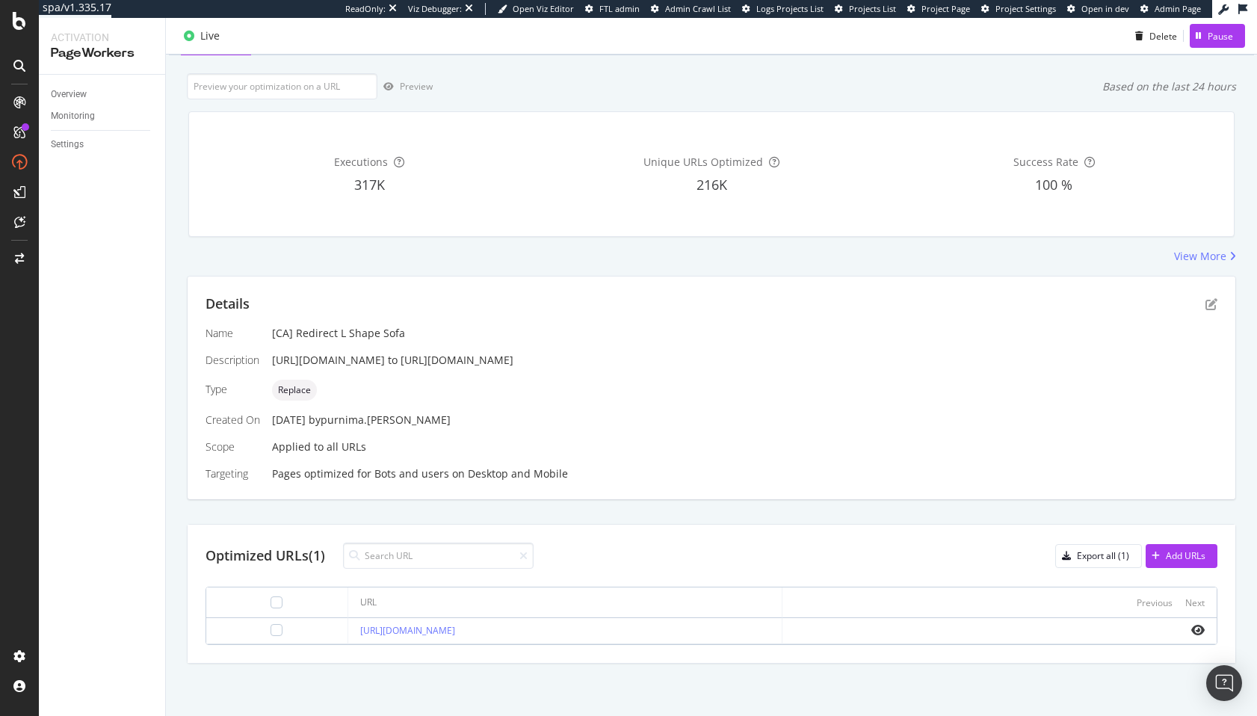
click at [799, 431] on div "Name [CA] Redirect L Shape Sofa Description https://www.castlery.com/ca/l-shape…" at bounding box center [710, 403] width 1011 height 155
click at [1211, 305] on icon "pen-to-square" at bounding box center [1211, 304] width 12 height 12
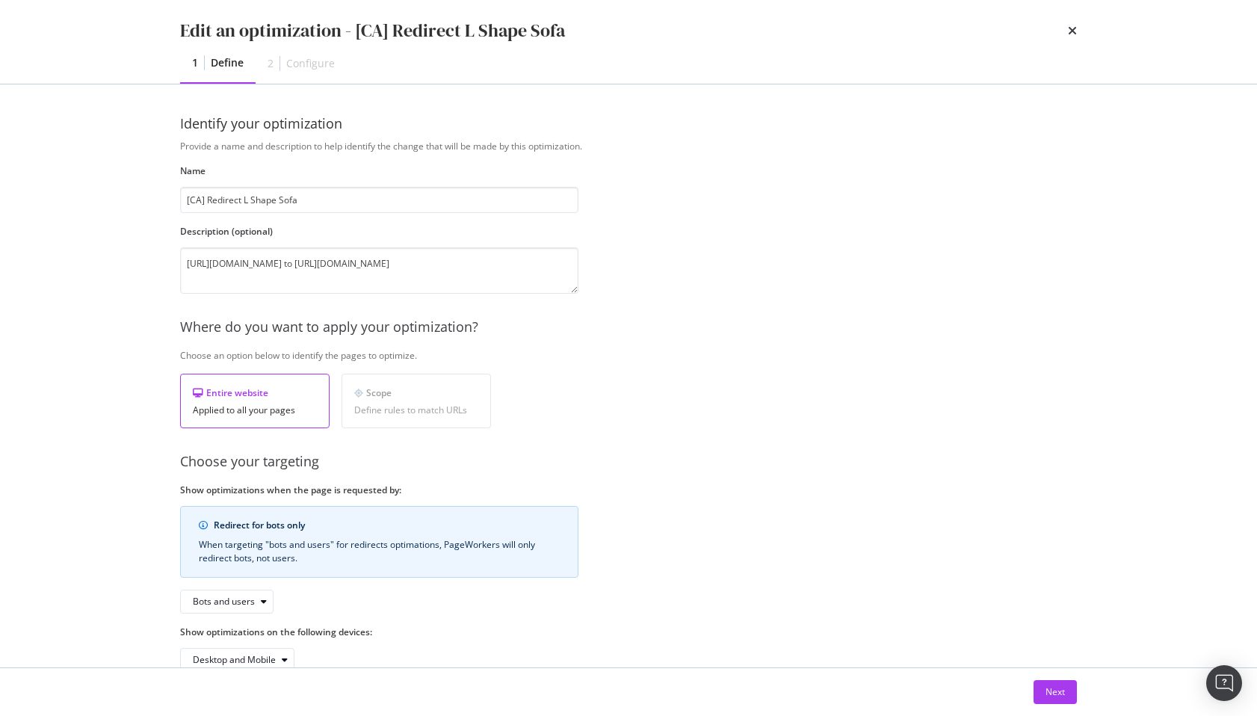
click at [714, 247] on div "Provide a name and description to help identify the change that will be made by…" at bounding box center [628, 406] width 896 height 532
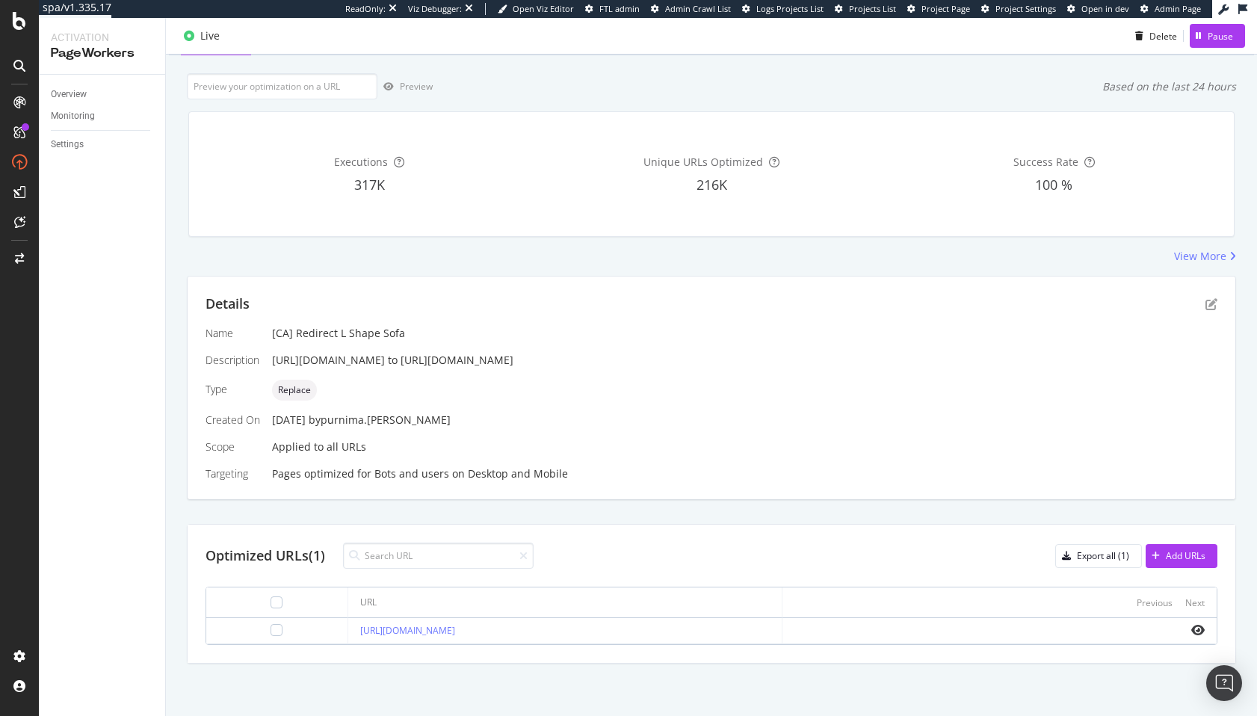
click at [613, 316] on div "Details Name [CA] Redirect L Shape Sofa Description https://www.castlery.com/ca…" at bounding box center [711, 387] width 1047 height 223
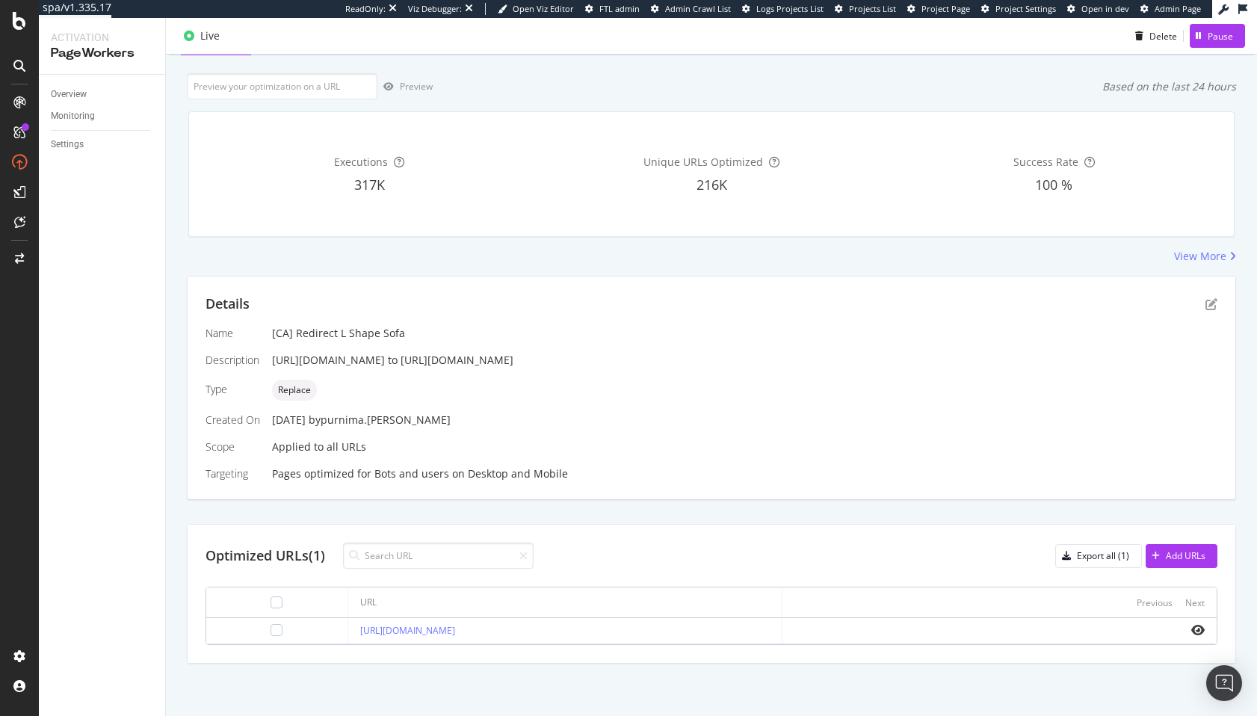
click at [603, 332] on div "[CA] Redirect L Shape Sofa" at bounding box center [744, 333] width 945 height 15
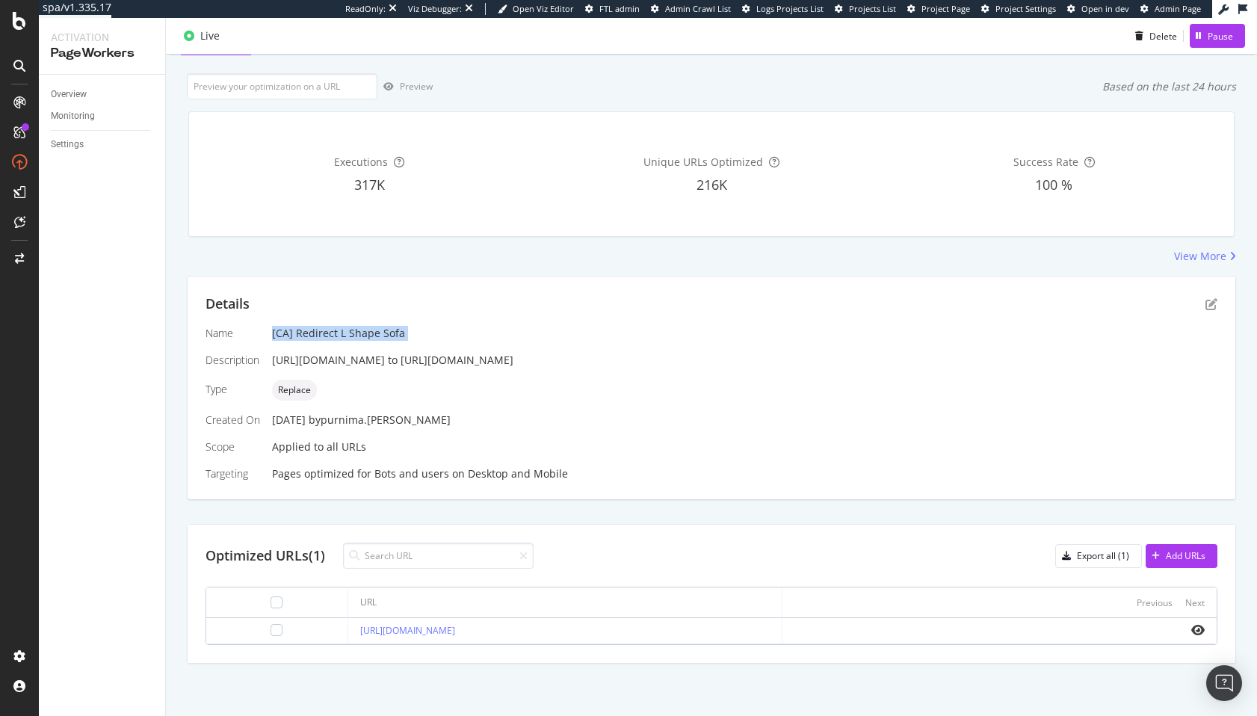
click at [603, 332] on div "[CA] Redirect L Shape Sofa" at bounding box center [744, 333] width 945 height 15
click at [627, 335] on div "[CA] Redirect L Shape Sofa" at bounding box center [744, 333] width 945 height 15
click at [367, 360] on div "https://www.castlery.com/ca/l-shape-couch to https://www.castlery.com/ca/sofas/…" at bounding box center [744, 360] width 945 height 15
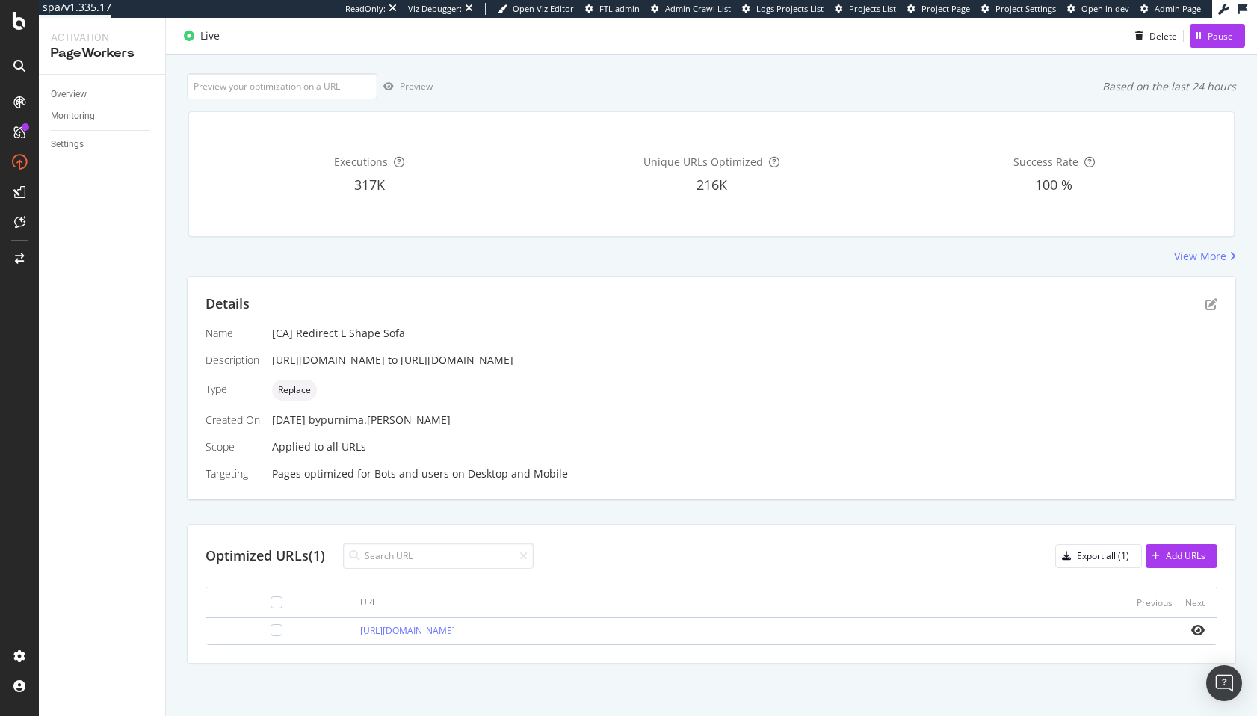
click at [279, 360] on div "https://www.castlery.com/ca/l-shape-couch to https://www.castlery.com/ca/sofas/…" at bounding box center [744, 360] width 945 height 15
click at [270, 359] on div "Name [CA] Redirect L Shape Sofa Description https://www.castlery.com/ca/l-shape…" at bounding box center [710, 403] width 1011 height 155
drag, startPoint x: 270, startPoint y: 359, endPoint x: 478, endPoint y: 358, distance: 207.7
click at [478, 358] on div "Name [CA] Redirect L Shape Sofa Description https://www.castlery.com/ca/l-shape…" at bounding box center [710, 403] width 1011 height 155
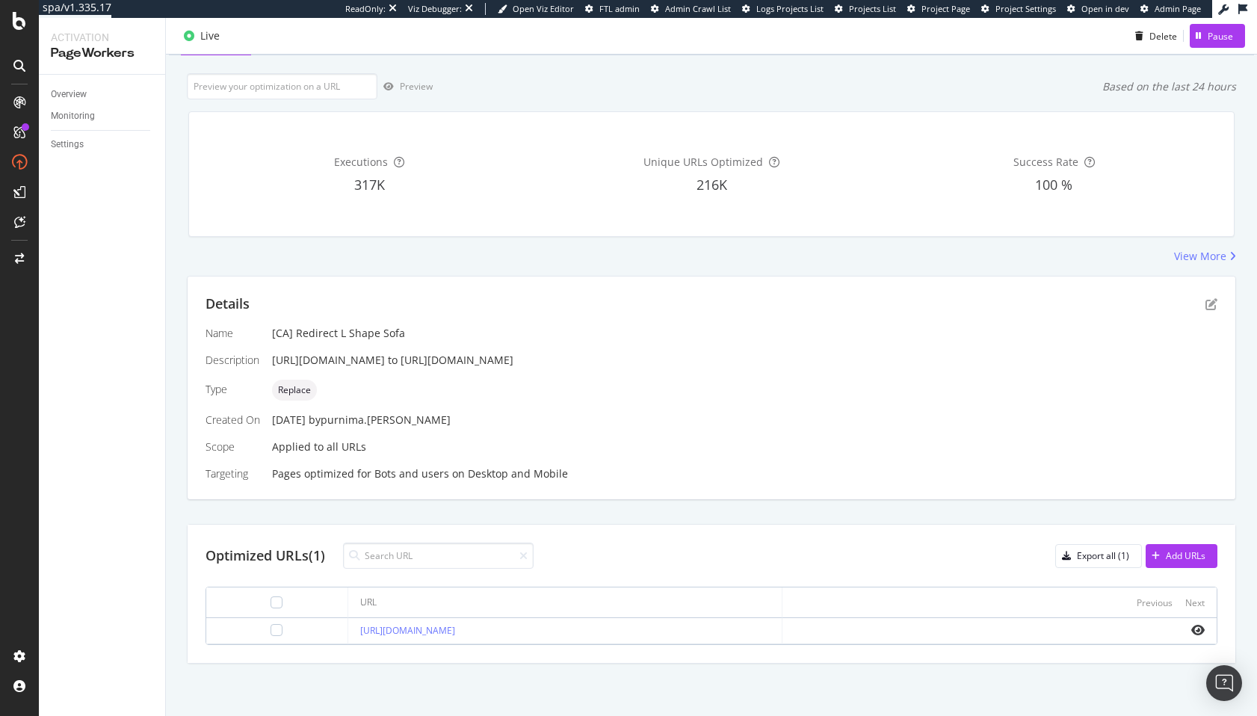
click at [478, 358] on div "https://www.castlery.com/ca/l-shape-couch to https://www.castlery.com/ca/sofas/…" at bounding box center [744, 360] width 945 height 15
click at [516, 450] on div "Name [CA] Redirect L Shape Sofa Description https://www.castlery.com/ca/l-shape…" at bounding box center [710, 403] width 1011 height 155
click at [242, 88] on input "url" at bounding box center [282, 86] width 190 height 26
paste input "https://www.castlery.com/ca/l-shape-couch"
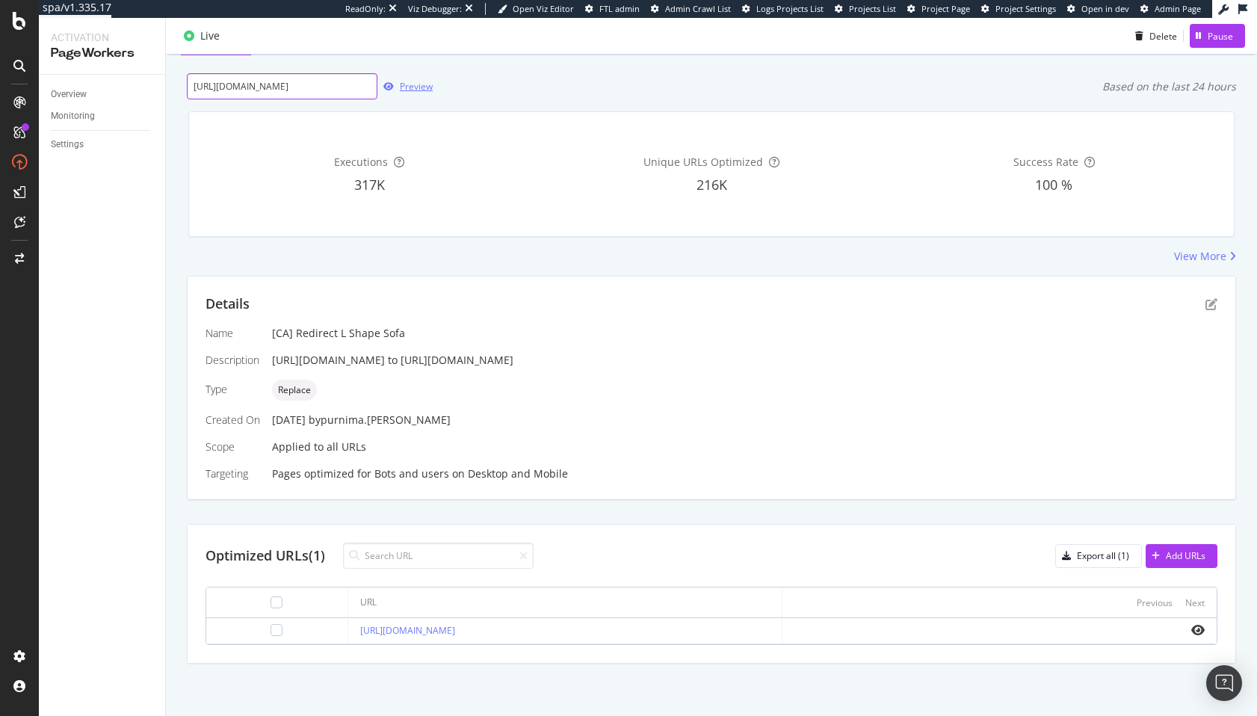
type input "https://www.castlery.com/ca/l-shape-couch"
click at [400, 90] on div "Preview" at bounding box center [416, 86] width 33 height 13
click at [63, 145] on div "Settings" at bounding box center [67, 145] width 33 height 16
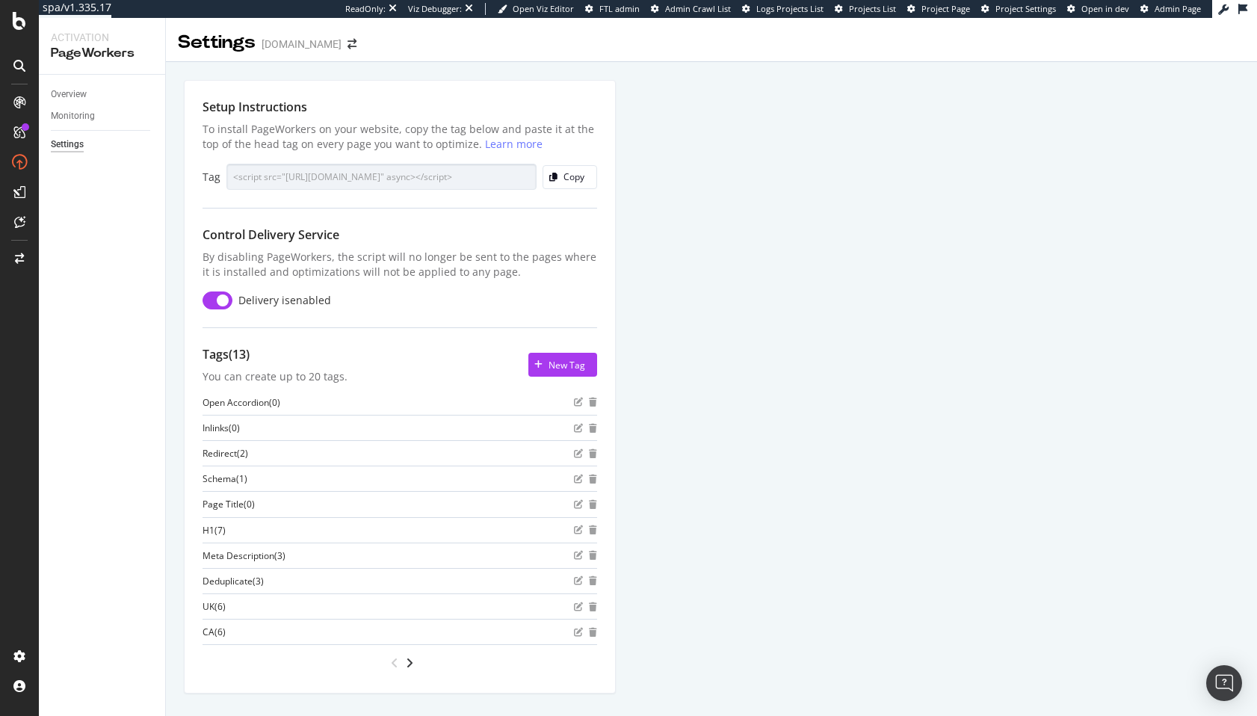
click at [758, 289] on div "Setup Instructions To install PageWorkers on your website, copy the tag below a…" at bounding box center [711, 404] width 1091 height 684
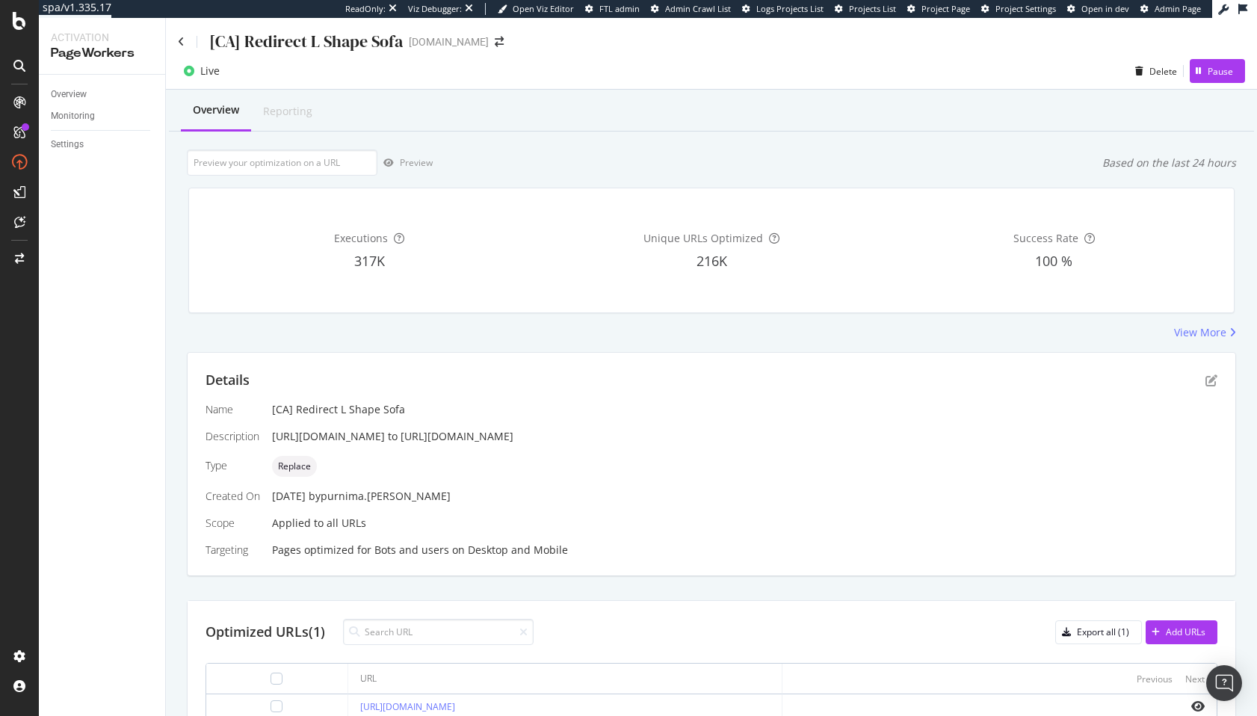
scroll to position [76, 0]
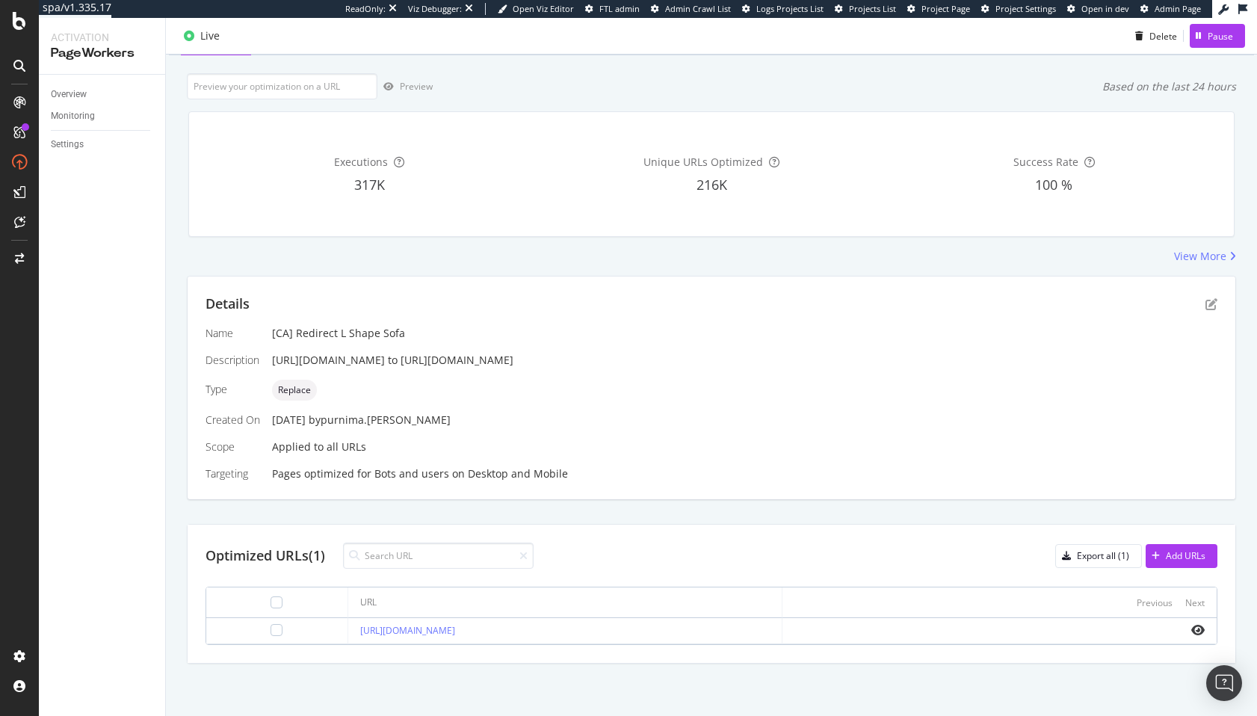
click at [476, 463] on div "Name [CA] Redirect L Shape Sofa Description https://www.castlery.com/ca/l-shape…" at bounding box center [710, 403] width 1011 height 155
click at [590, 287] on div "Details Name [CA] Redirect L Shape Sofa Description https://www.castlery.com/ca…" at bounding box center [711, 387] width 1047 height 223
click at [589, 288] on div "Details Name [CA] Redirect L Shape Sofa Description https://www.castlery.com/ca…" at bounding box center [711, 387] width 1047 height 223
click at [535, 409] on div "Name [CA] Redirect L Shape Sofa Description https://www.castlery.com/ca/l-shape…" at bounding box center [710, 403] width 1011 height 155
click at [449, 464] on div "Name [CA] Redirect L Shape Sofa Description https://www.castlery.com/ca/l-shape…" at bounding box center [710, 403] width 1011 height 155
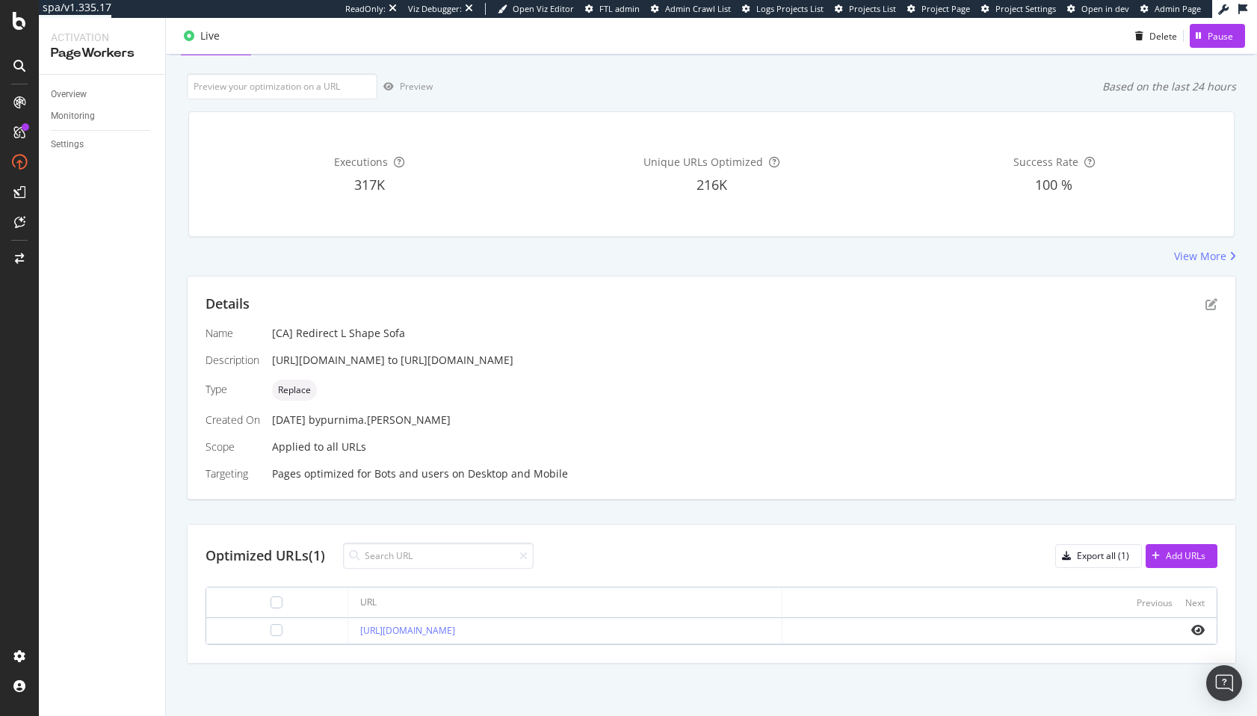
click at [510, 459] on div "Name [CA] Redirect L Shape Sofa Description https://www.castlery.com/ca/l-shape…" at bounding box center [710, 403] width 1011 height 155
click at [1197, 633] on icon "eye" at bounding box center [1197, 630] width 13 height 12
click at [78, 143] on div "Settings" at bounding box center [67, 145] width 33 height 16
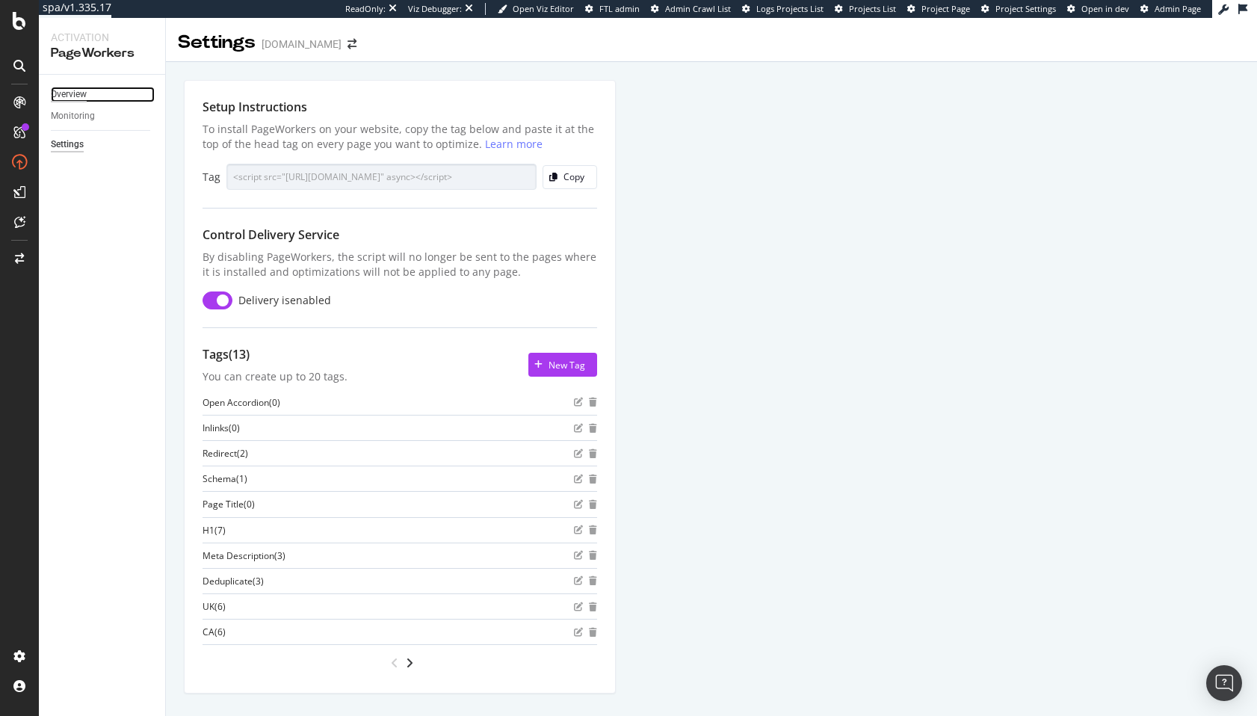
click at [73, 87] on div "Overview" at bounding box center [69, 95] width 36 height 16
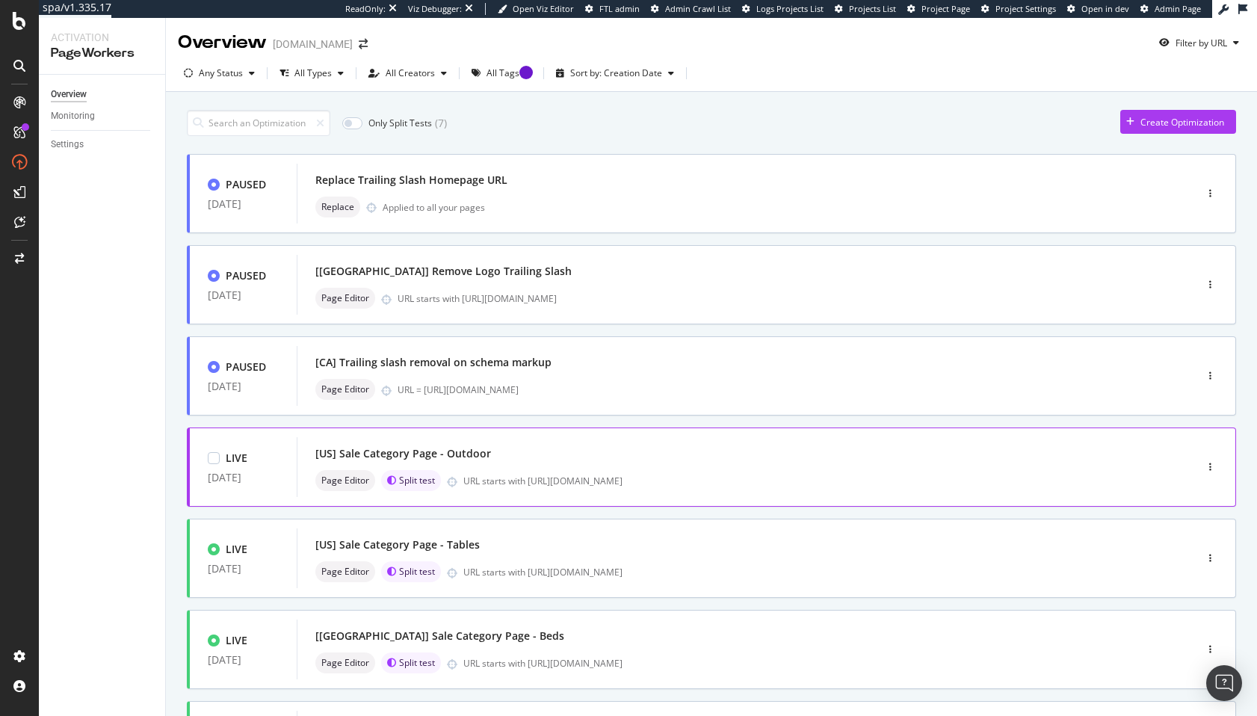
click at [350, 453] on div "[US] Sale Category Page - Outdoor" at bounding box center [403, 453] width 176 height 15
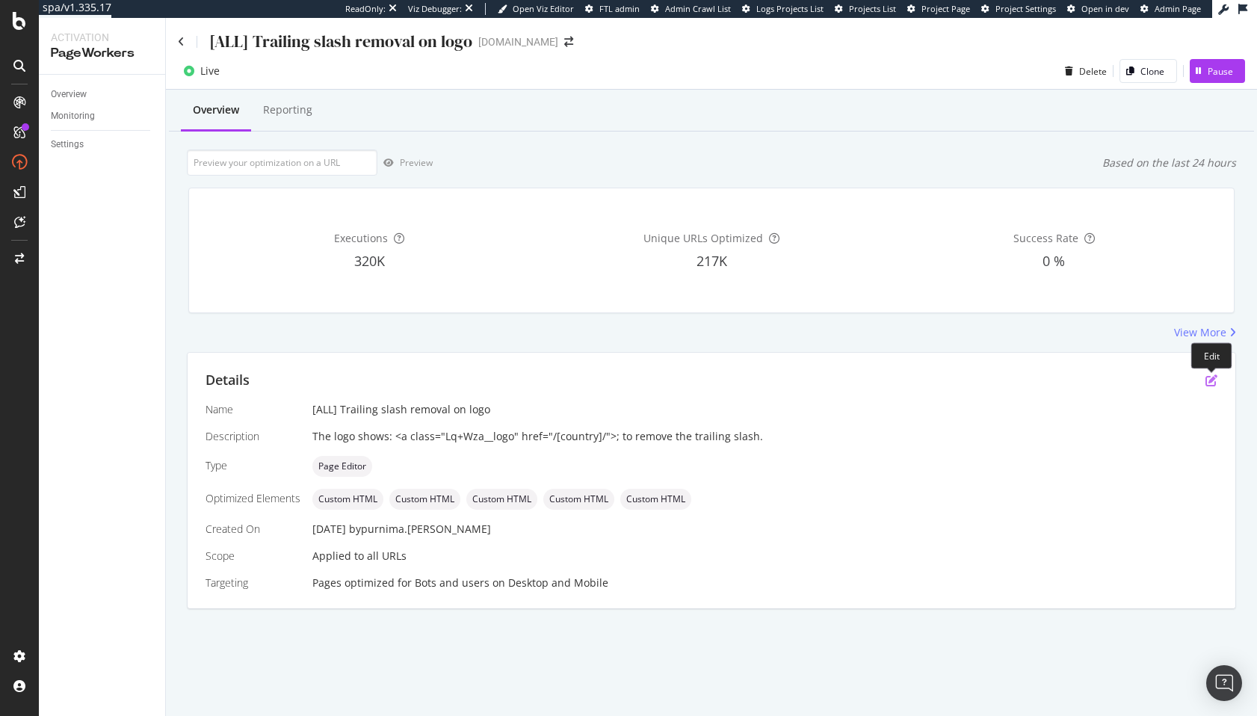
click at [1212, 382] on icon "pen-to-square" at bounding box center [1211, 380] width 12 height 12
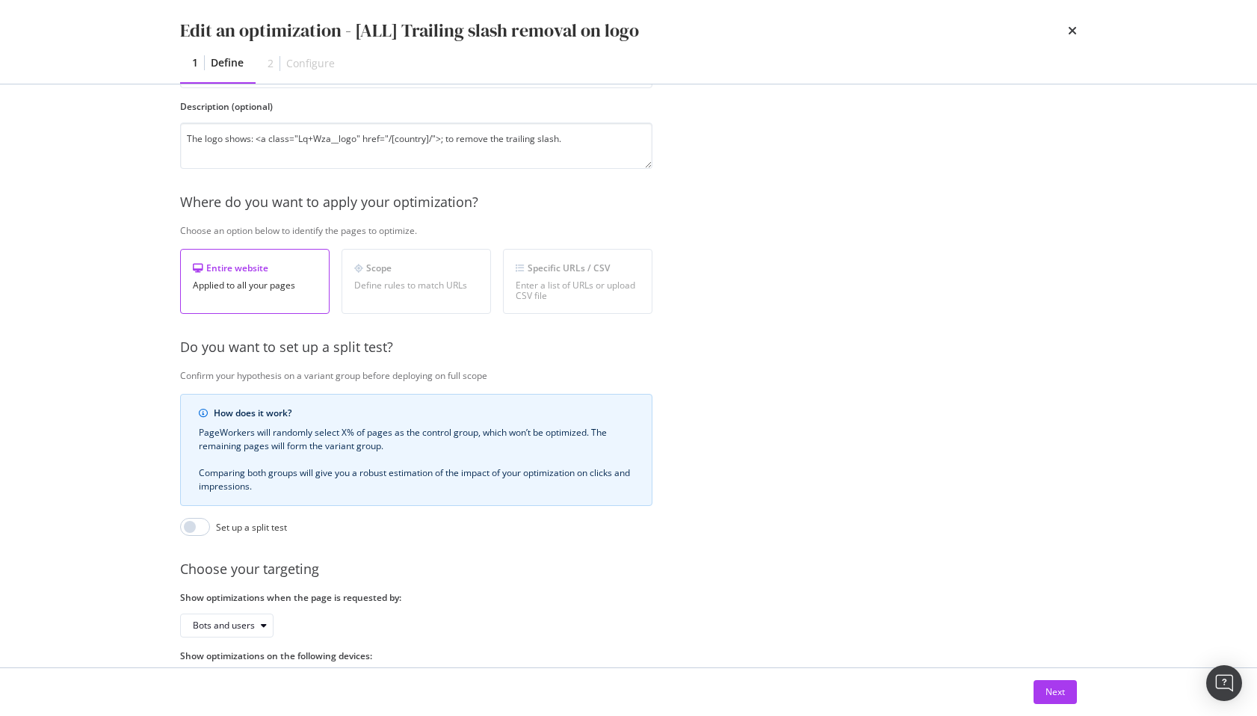
scroll to position [183, 0]
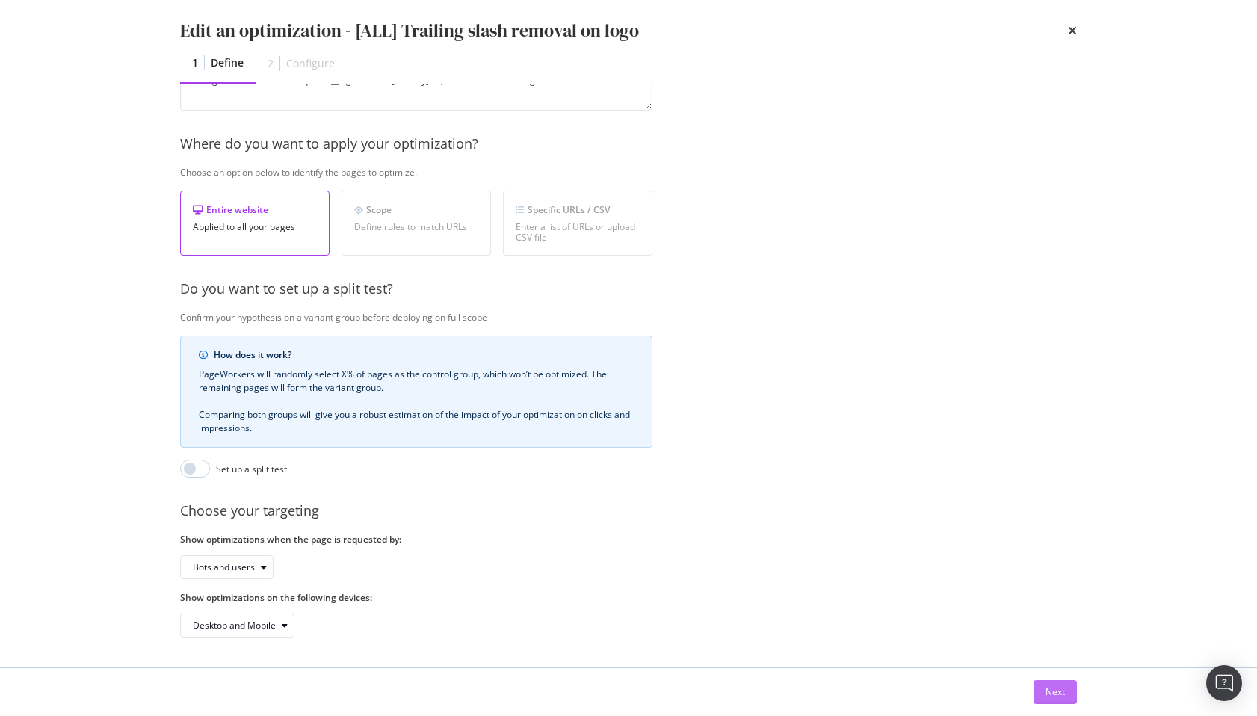
click at [1054, 687] on div "Next" at bounding box center [1054, 691] width 19 height 13
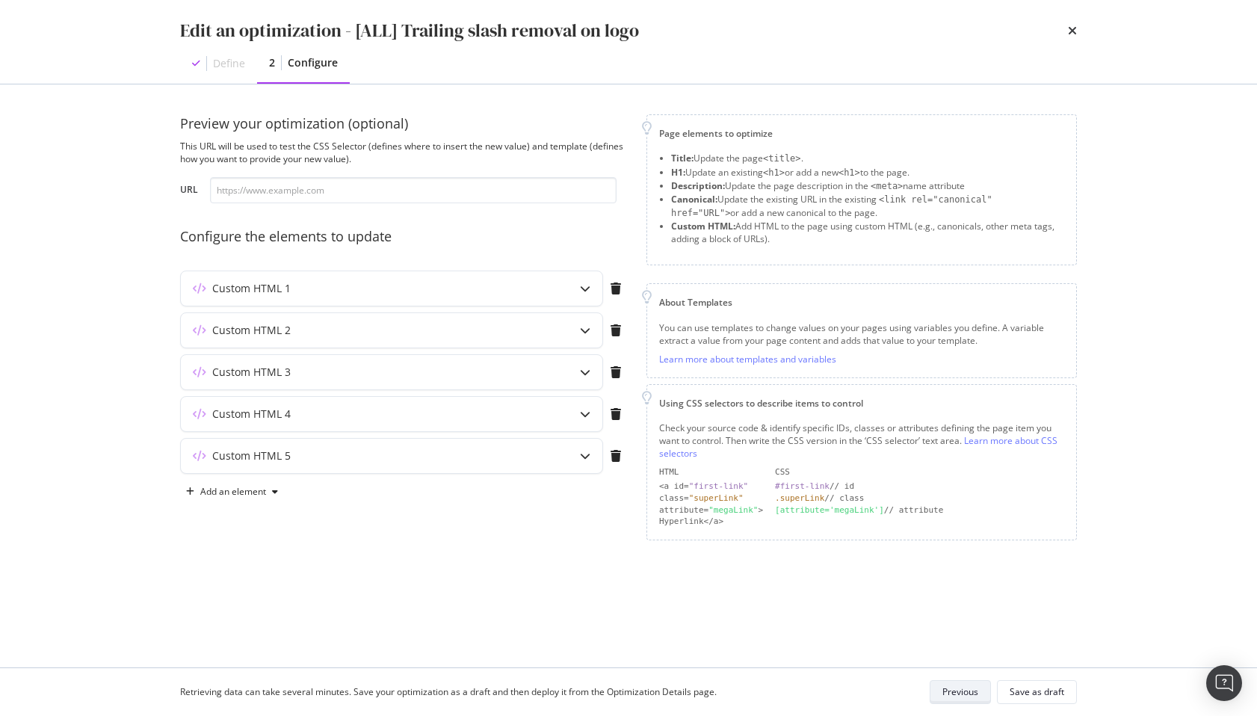
scroll to position [0, 0]
click at [385, 457] on div "Custom HTML 5" at bounding box center [362, 455] width 362 height 15
click at [362, 418] on div "Custom HTML 4" at bounding box center [362, 413] width 362 height 15
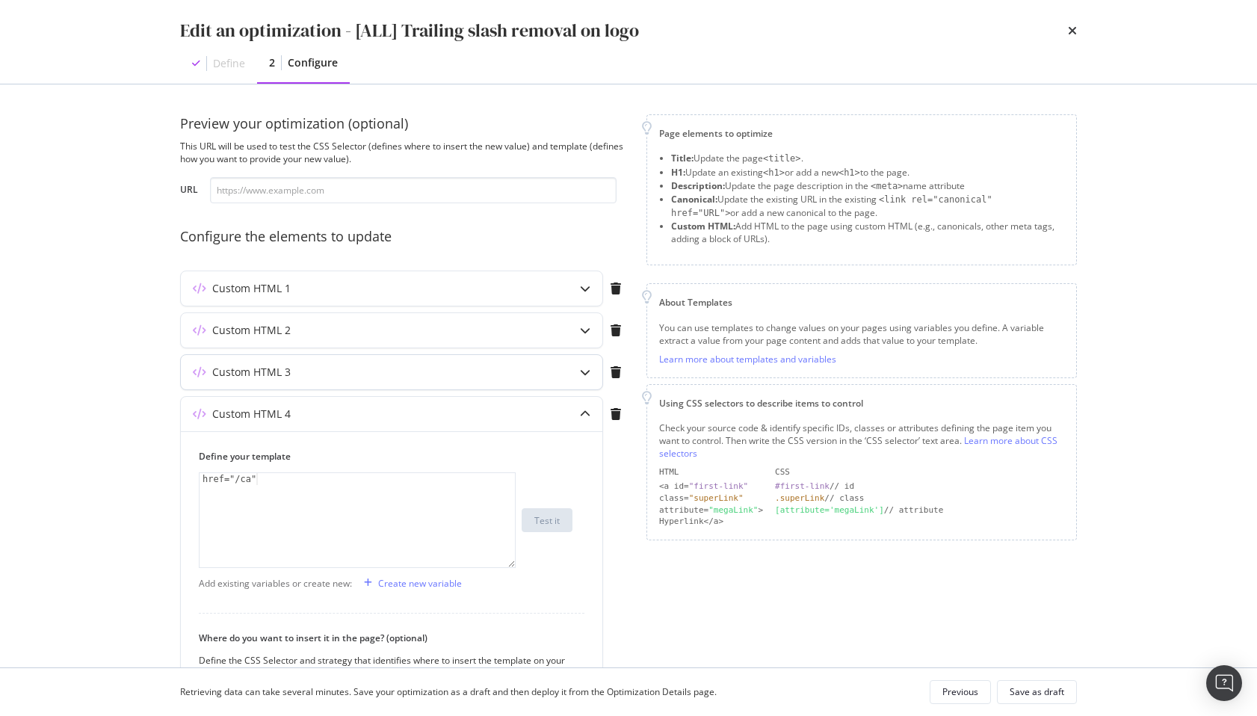
click at [354, 374] on div "Custom HTML 3" at bounding box center [362, 372] width 362 height 15
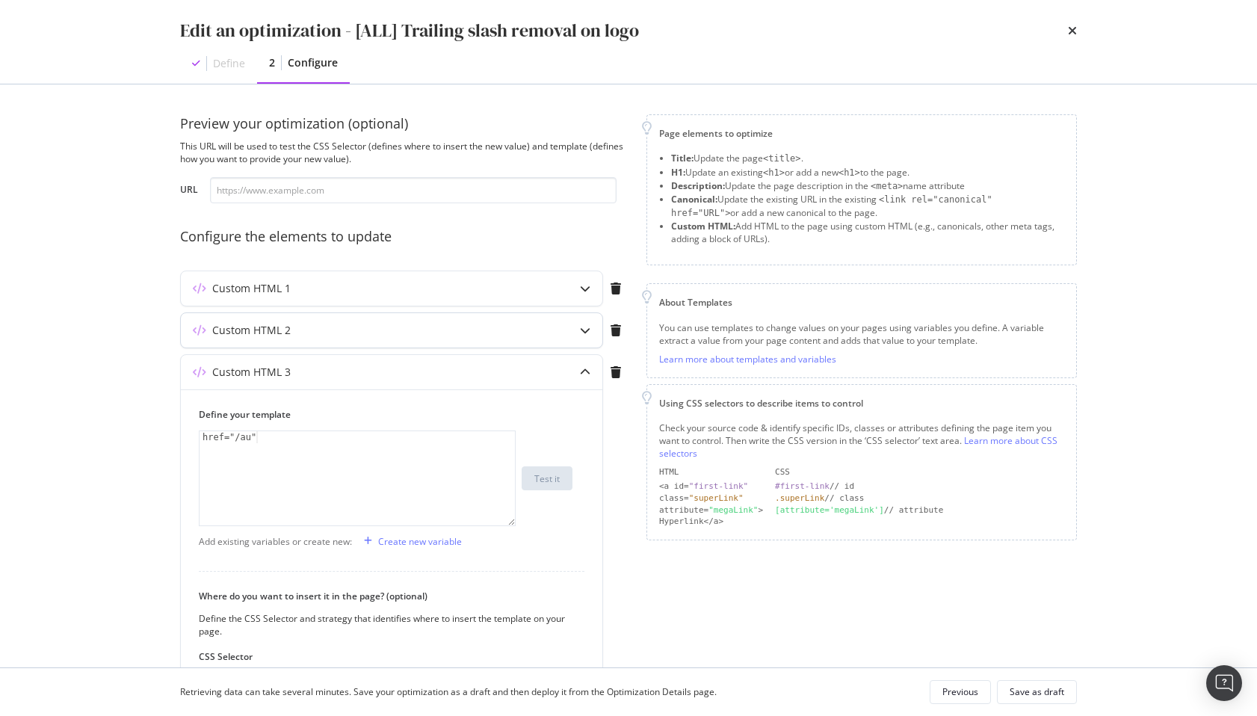
click at [350, 329] on div "Custom HTML 2" at bounding box center [362, 330] width 362 height 15
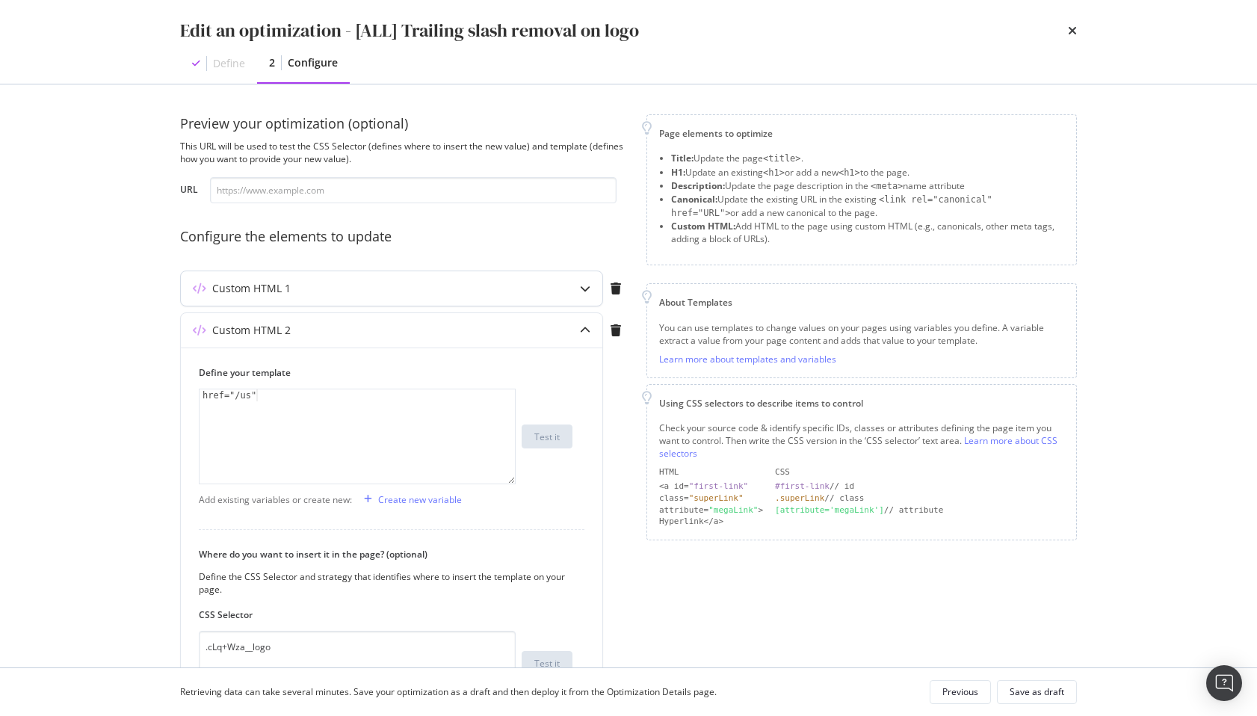
click at [341, 298] on div "Custom HTML 1" at bounding box center [391, 288] width 421 height 34
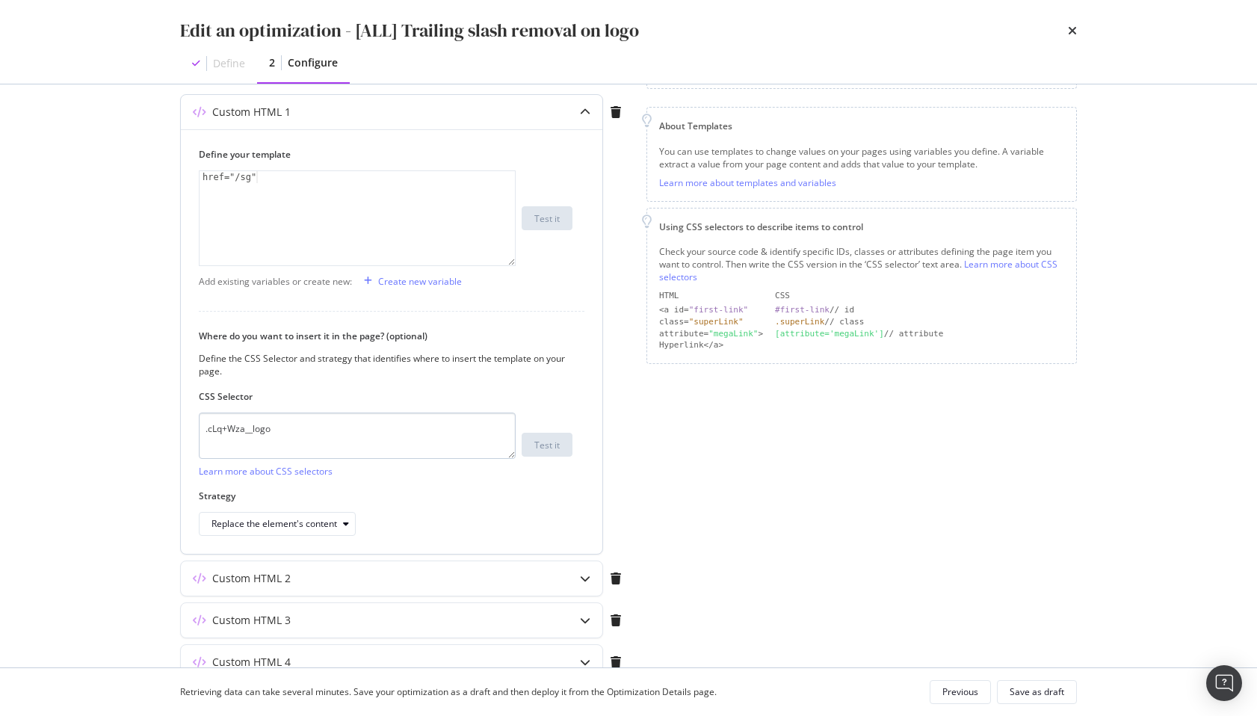
scroll to position [178, 0]
click at [287, 577] on div "Custom HTML 2" at bounding box center [251, 576] width 78 height 15
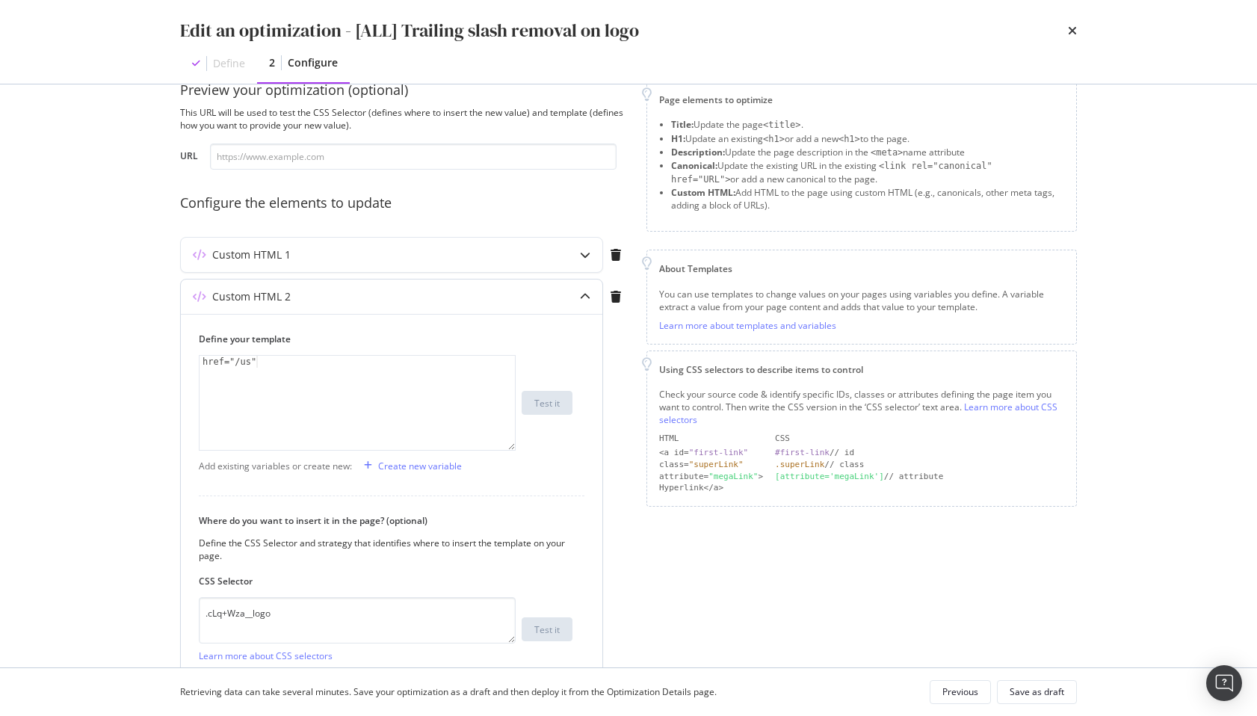
scroll to position [13, 0]
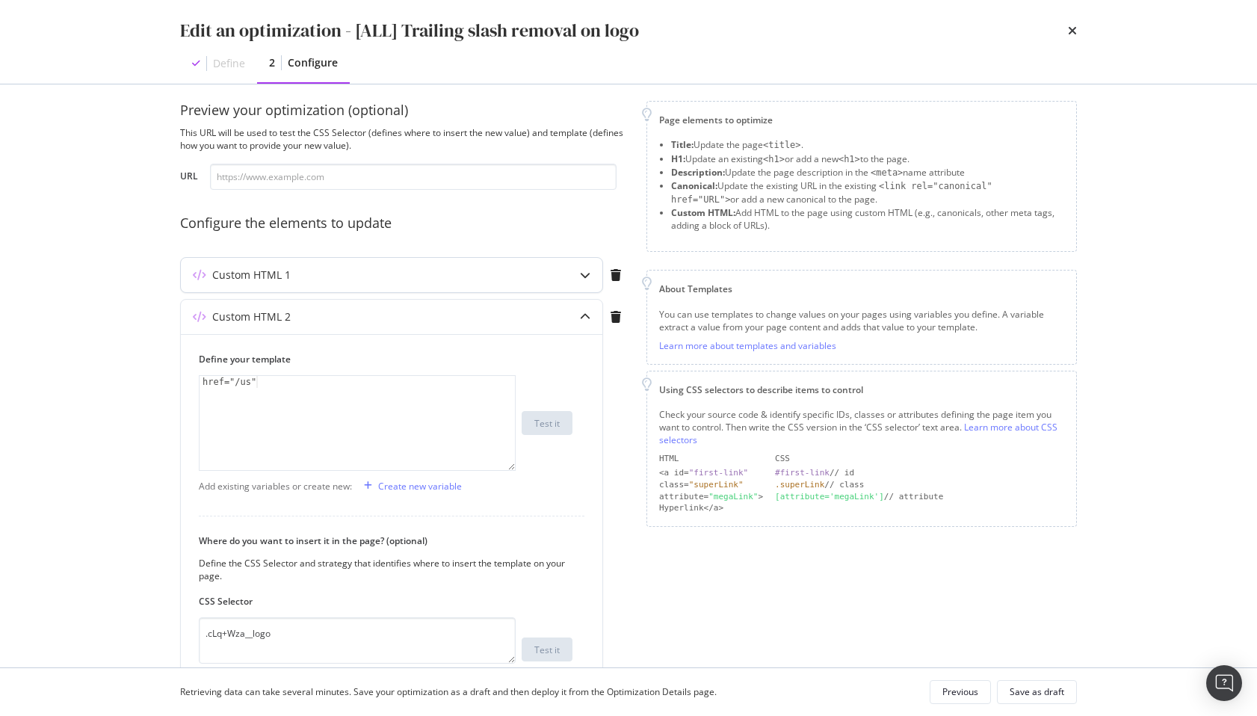
click at [305, 280] on div "Custom HTML 1" at bounding box center [362, 274] width 362 height 15
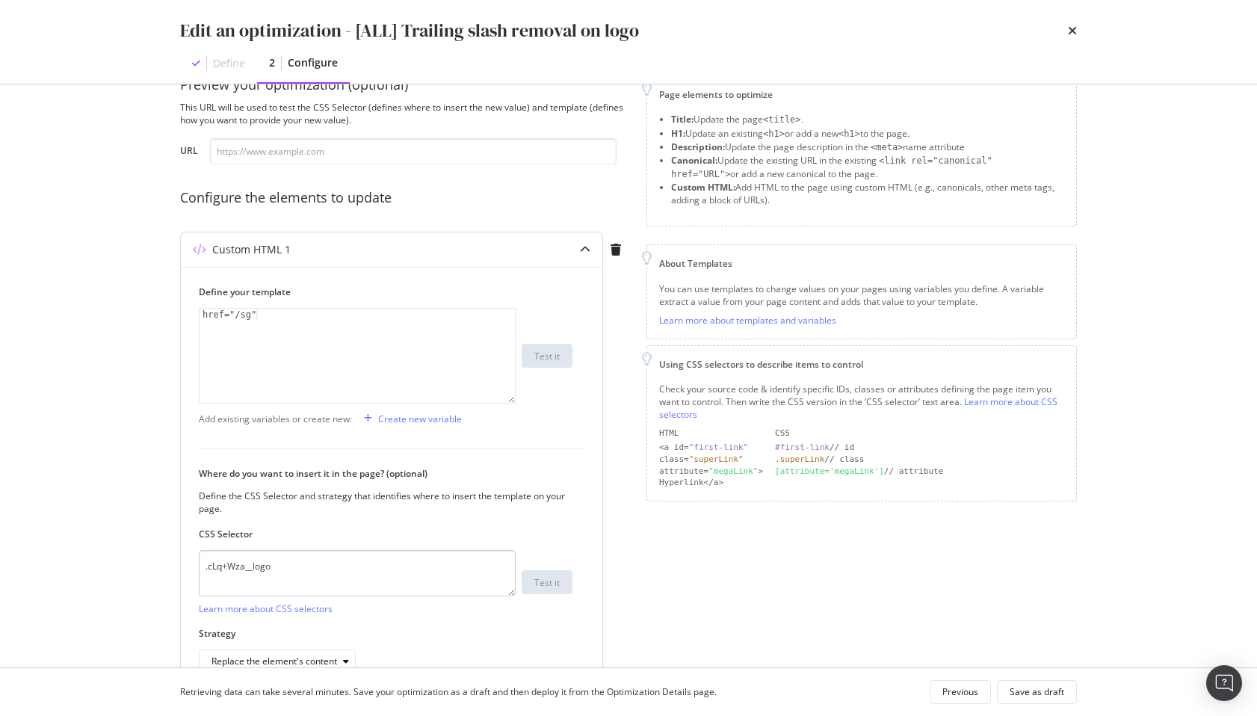
scroll to position [0, 0]
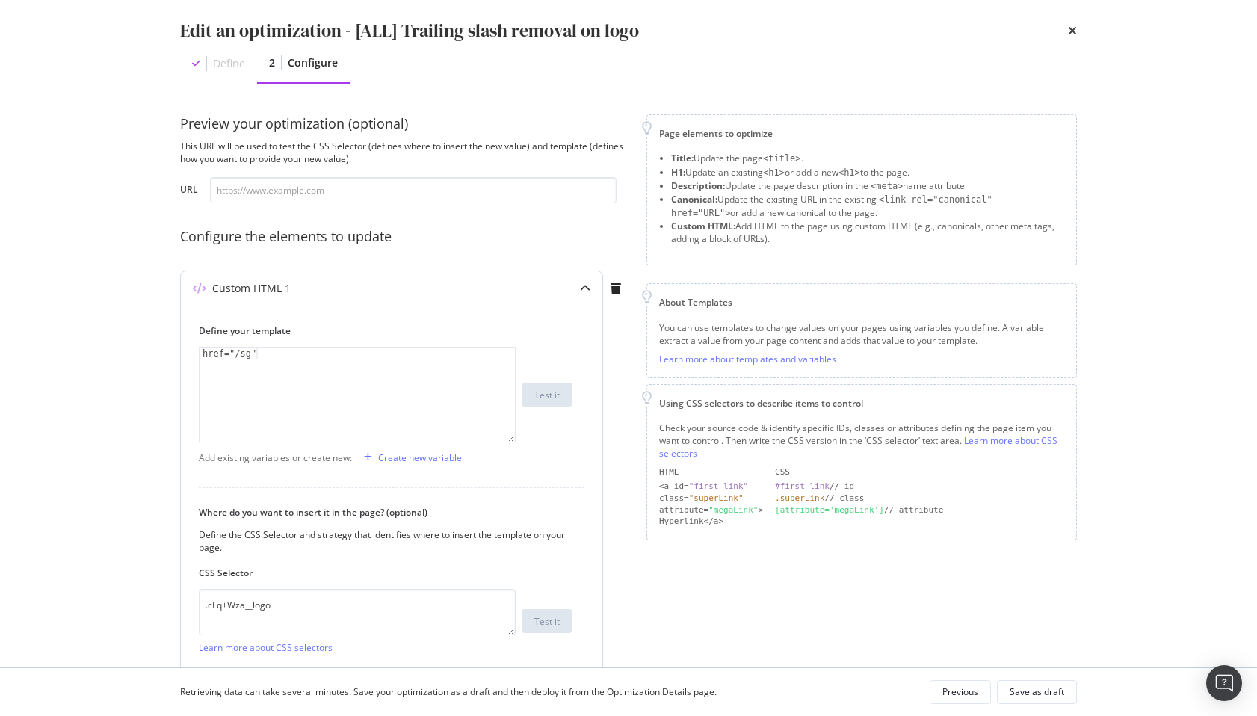
type textarea "href="/sg""
click at [261, 359] on div "href="/sg"" at bounding box center [356, 406] width 315 height 118
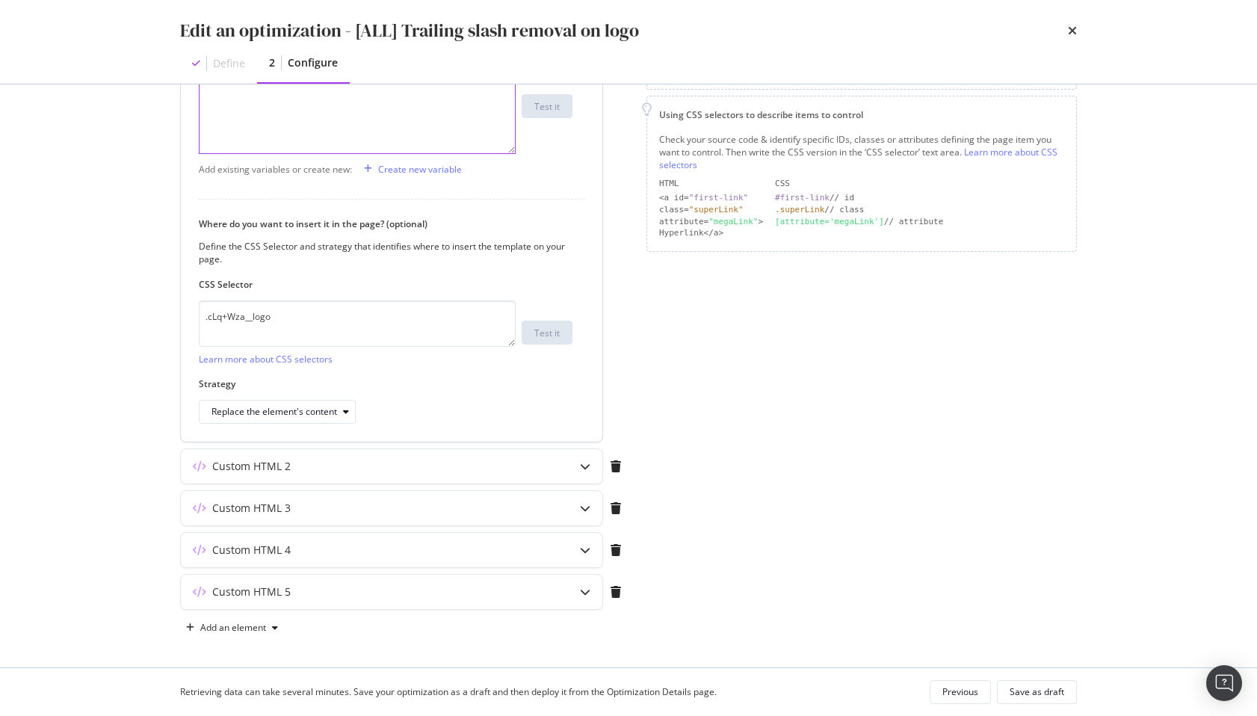
scroll to position [291, 0]
click at [243, 314] on textarea ".cLq+Wza__logo" at bounding box center [357, 321] width 317 height 46
click at [755, 330] on div "Page elements to optimize Title: Update the page <title> . H1: Update an existi…" at bounding box center [861, 231] width 430 height 814
click at [75, 338] on div "Edit an optimization - [ALL] Trailing slash removal on logo Define 2 Configure …" at bounding box center [628, 358] width 1257 height 716
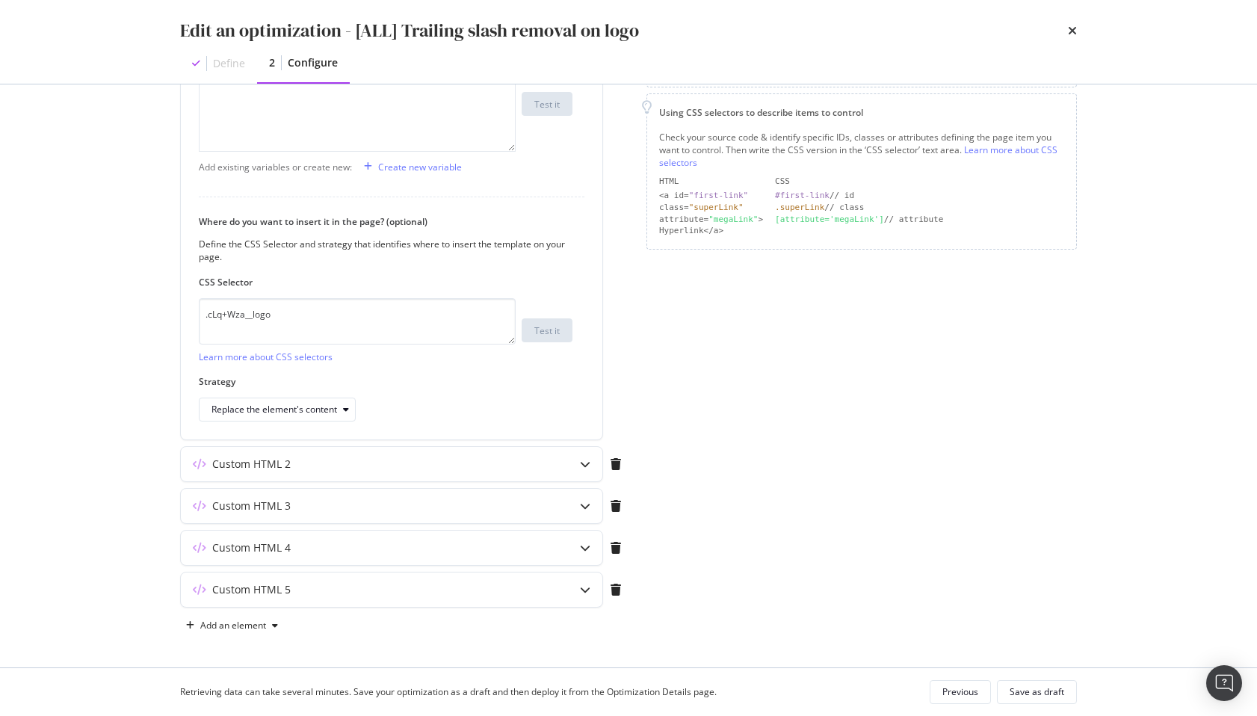
click at [75, 338] on div "Edit an optimization - [ALL] Trailing slash removal on logo Define 2 Configure …" at bounding box center [628, 358] width 1257 height 716
click at [868, 360] on div "Page elements to optimize Title: Update the page <title> . H1: Update an existi…" at bounding box center [861, 231] width 430 height 814
click at [843, 353] on div "Page elements to optimize Title: Update the page <title> . H1: Update an existi…" at bounding box center [861, 231] width 430 height 814
click at [834, 352] on div "Page elements to optimize Title: Update the page <title> . H1: Update an existi…" at bounding box center [861, 231] width 430 height 814
click at [834, 355] on div "Page elements to optimize Title: Update the page <title> . H1: Update an existi…" at bounding box center [861, 231] width 430 height 814
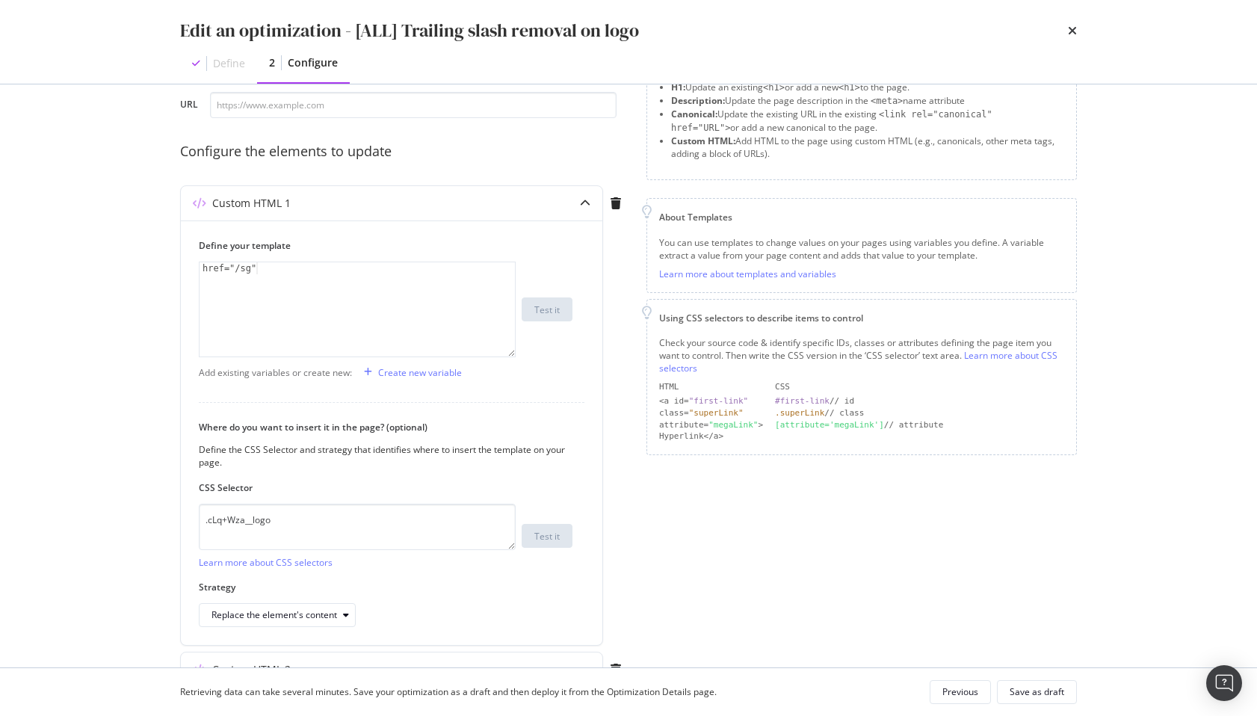
scroll to position [0, 0]
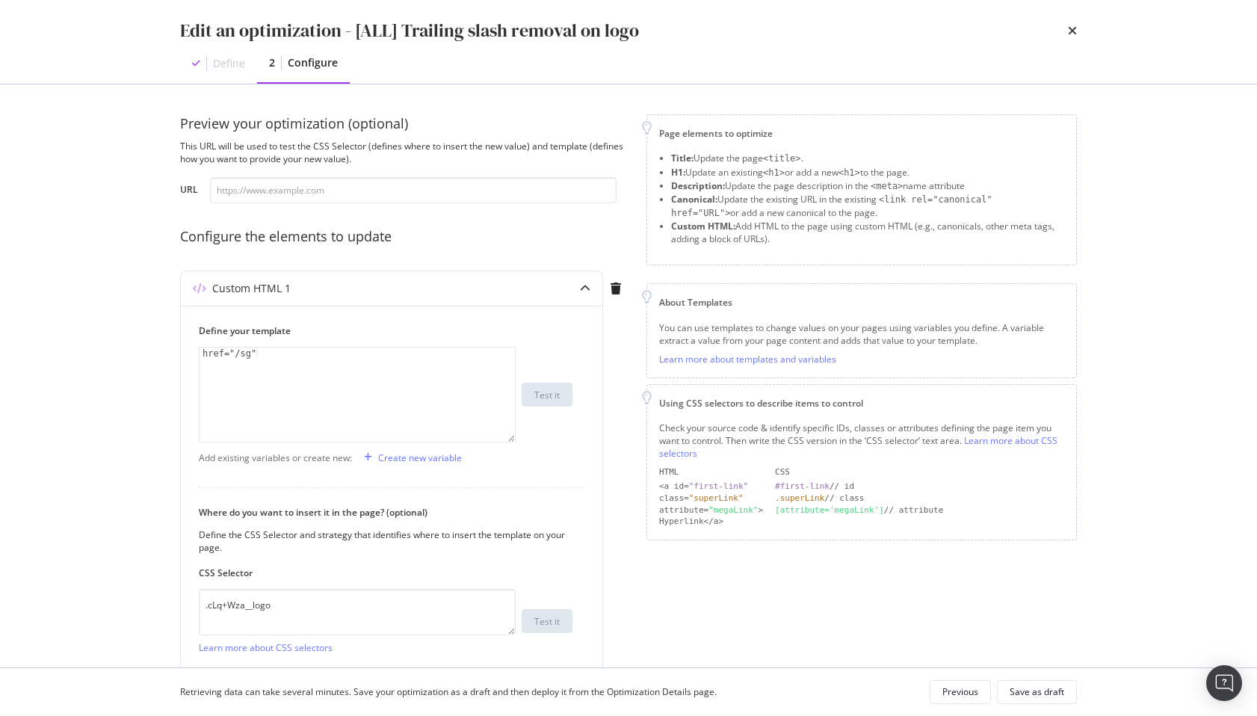
click at [610, 113] on div "Preview your optimization (optional) This URL will be used to test the CSS Sele…" at bounding box center [628, 375] width 956 height 583
click at [113, 308] on div "Edit an optimization - [ALL] Trailing slash removal on logo Define 2 Configure …" at bounding box center [628, 358] width 1257 height 716
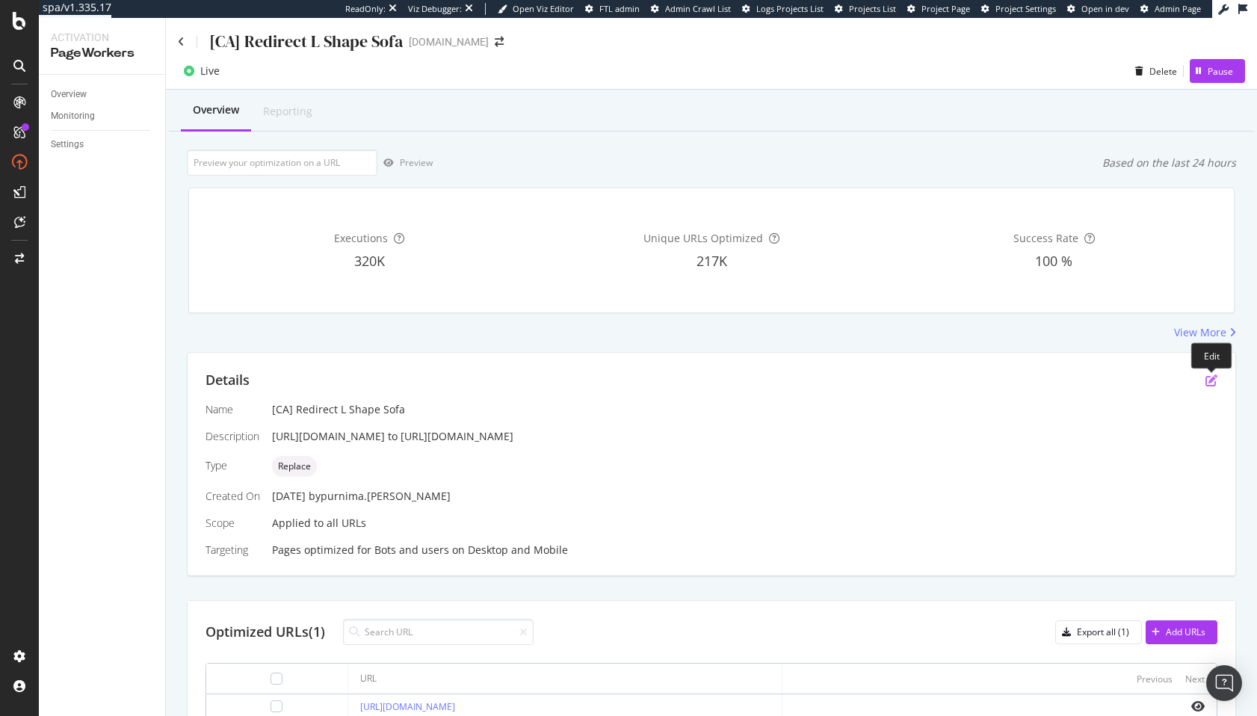
click at [1206, 385] on icon "pen-to-square" at bounding box center [1211, 380] width 12 height 12
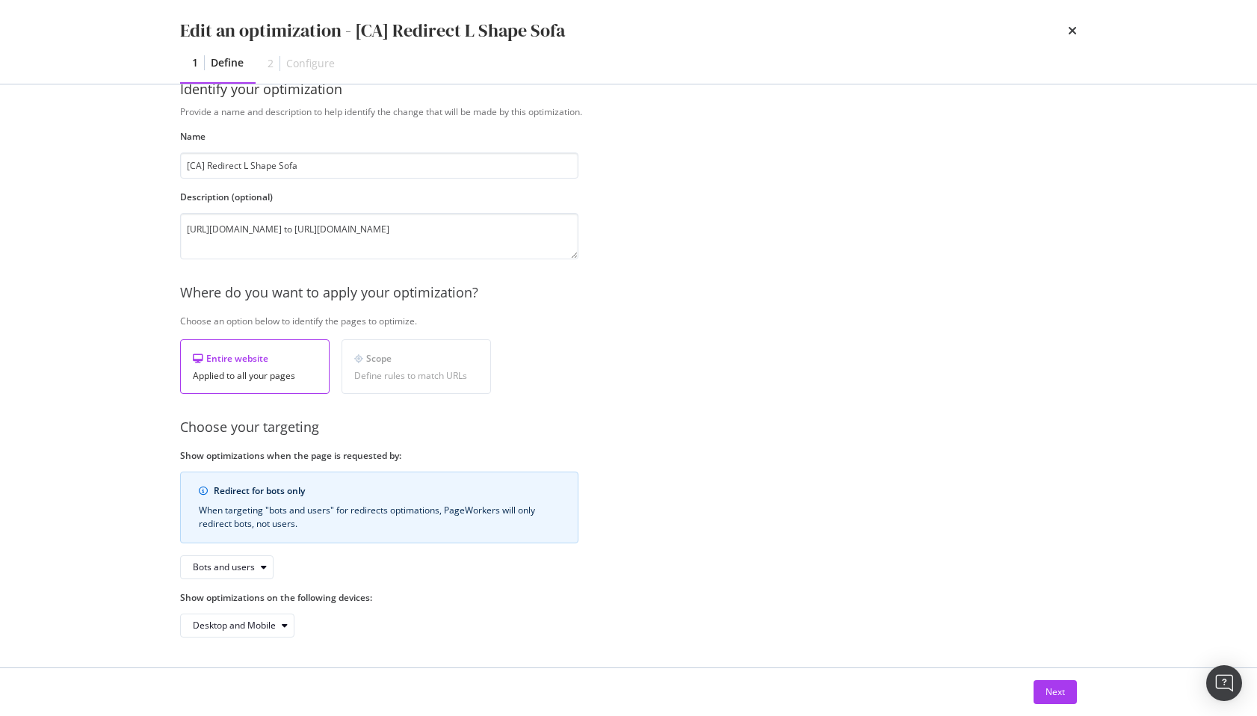
scroll to position [34, 0]
click at [375, 512] on div "When targeting "bots and users" for redirects optimations, PageWorkers will onl…" at bounding box center [379, 517] width 361 height 27
click at [530, 552] on div "Redirect for bots only When targeting "bots and users" for redirects optimation…" at bounding box center [379, 525] width 398 height 108
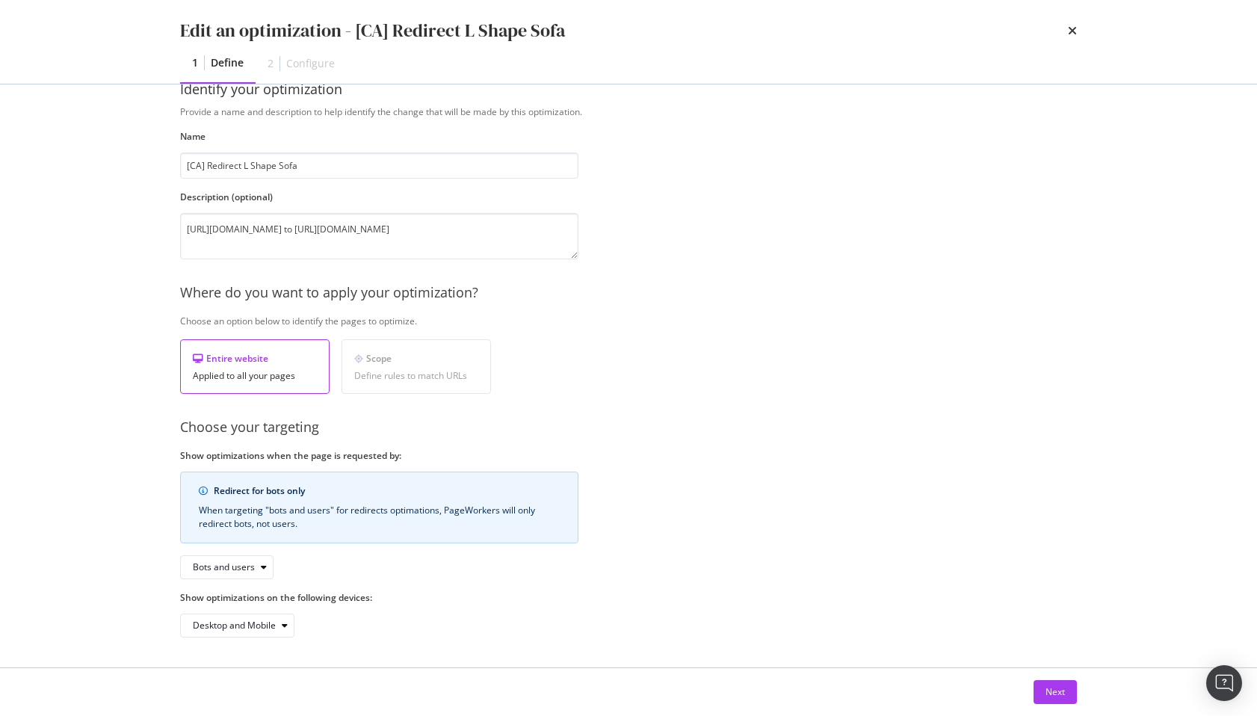
click at [97, 472] on div "Edit an optimization - [CA] Redirect L Shape Sofa 1 Define 2 Configure Identify…" at bounding box center [628, 358] width 1257 height 716
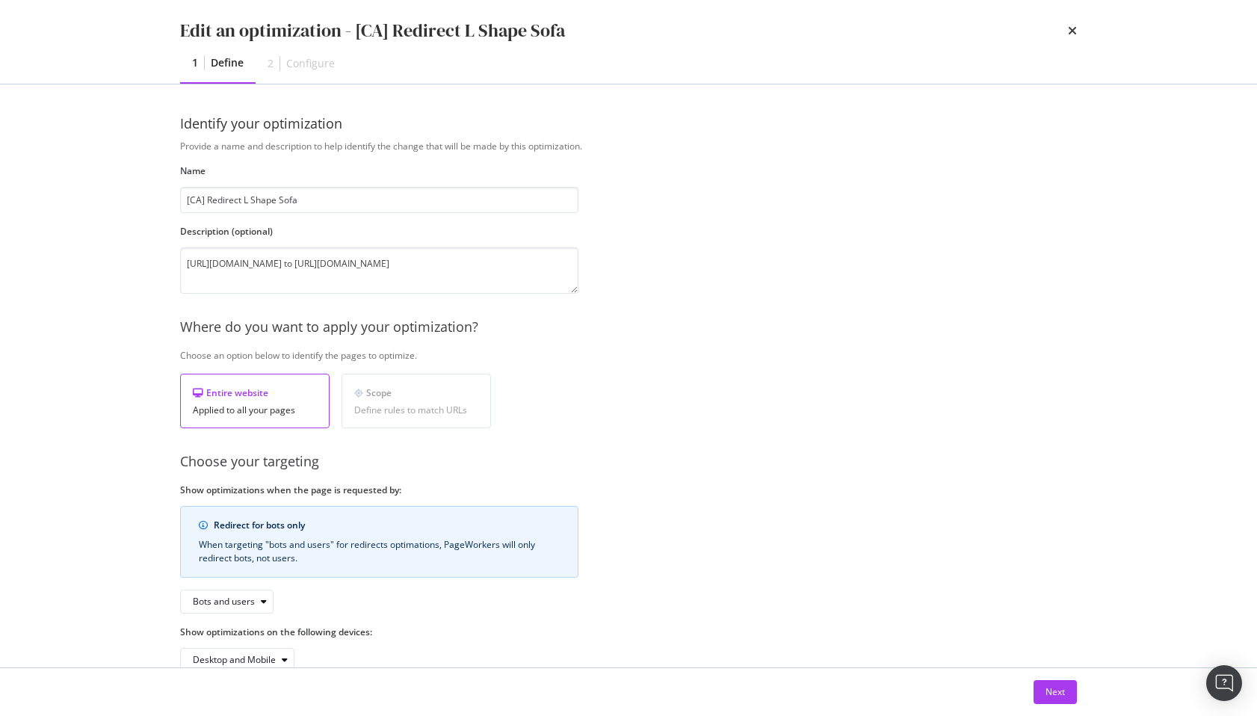
click at [830, 242] on div "Provide a name and description to help identify the change that will be made by…" at bounding box center [628, 406] width 896 height 532
click at [837, 332] on div "Where do you want to apply your optimization?" at bounding box center [628, 326] width 896 height 19
click at [775, 155] on div "Provide a name and description to help identify the change that will be made by…" at bounding box center [628, 406] width 896 height 532
